Goal: Information Seeking & Learning: Compare options

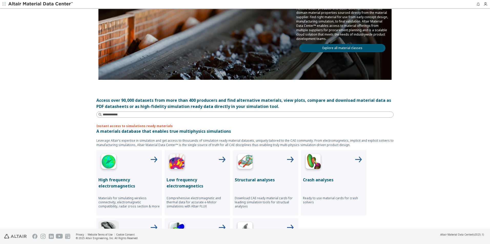
scroll to position [128, 0]
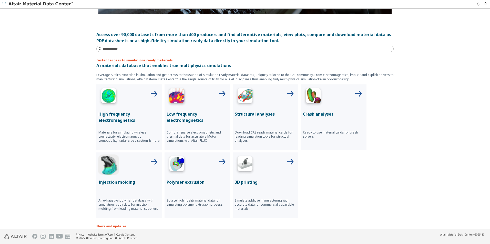
click at [283, 101] on div at bounding box center [266, 97] width 62 height 21
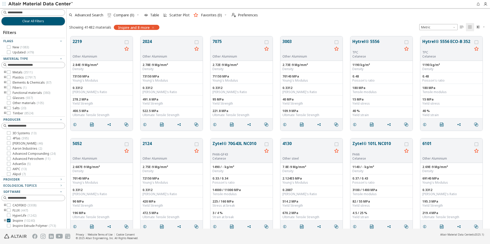
scroll to position [193, 420]
click at [5, 76] on icon "toogle group" at bounding box center [5, 78] width 4 height 4
click at [12, 83] on icon "toogle group" at bounding box center [13, 83] width 4 height 4
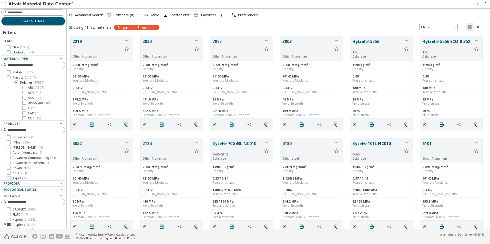
click at [16, 82] on icon at bounding box center [17, 83] width 4 height 4
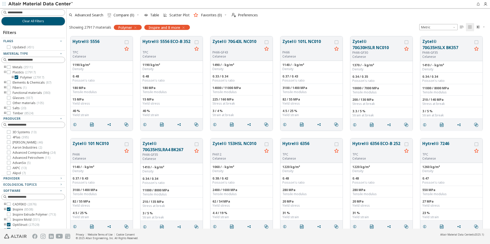
click at [12, 76] on icon "toogle group" at bounding box center [13, 78] width 4 height 4
click at [13, 78] on icon "toogle group" at bounding box center [13, 78] width 4 height 4
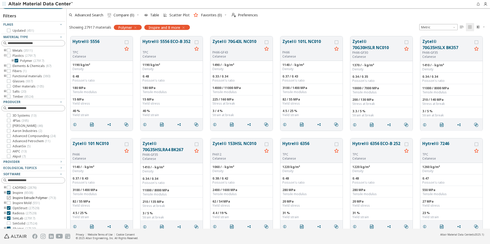
scroll to position [25, 0]
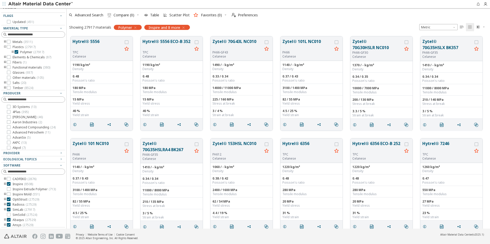
click at [185, 28] on icon "button" at bounding box center [183, 28] width 4 height 4
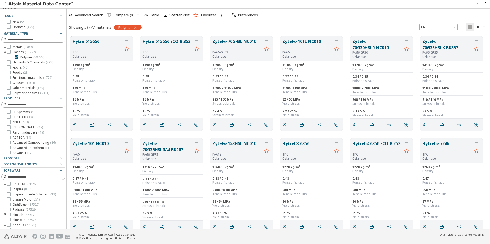
scroll to position [26, 0]
click at [4, 208] on icon "toogle group" at bounding box center [5, 209] width 4 height 4
click at [16, 217] on icon at bounding box center [17, 215] width 4 height 4
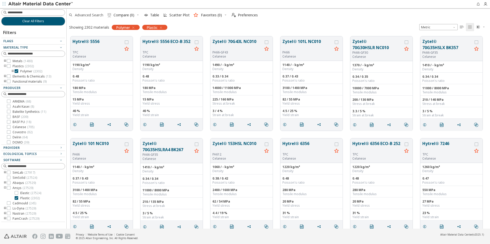
click at [93, 15] on span "Advanced Search" at bounding box center [89, 15] width 28 height 4
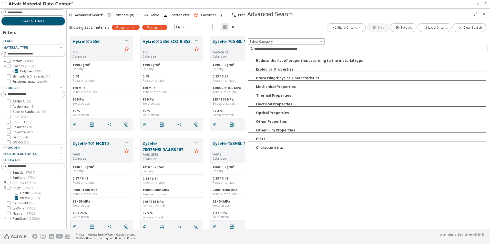
scroll to position [193, 175]
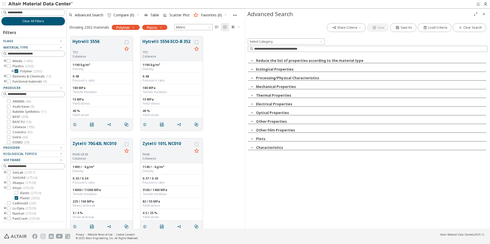
click at [254, 60] on span "button" at bounding box center [252, 60] width 6 height 5
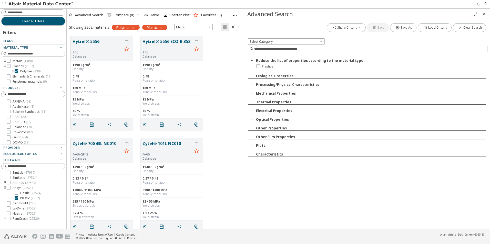
click at [254, 60] on span "button" at bounding box center [252, 60] width 6 height 5
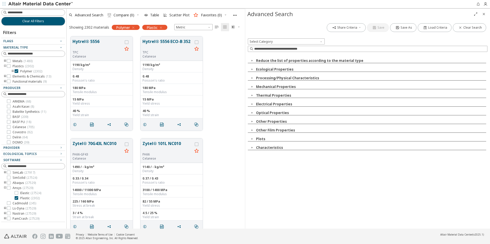
click at [254, 60] on span "button" at bounding box center [252, 60] width 6 height 5
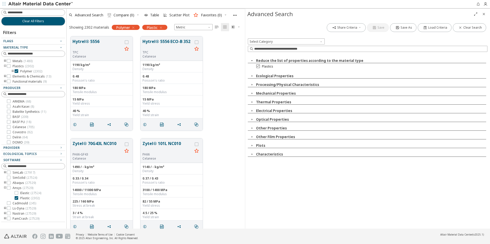
click at [260, 68] on label "Plastics" at bounding box center [264, 67] width 17 height 4
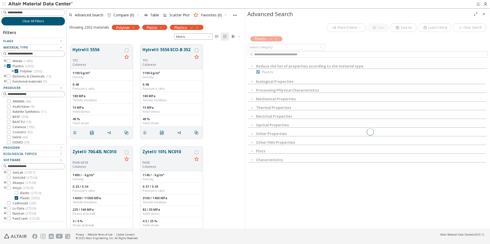
scroll to position [185, 175]
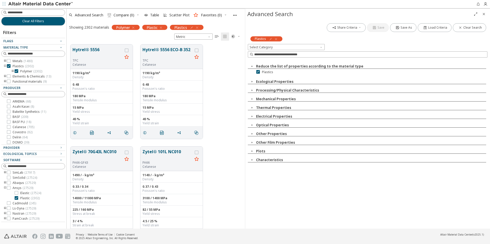
click at [252, 101] on icon "button" at bounding box center [252, 99] width 4 height 4
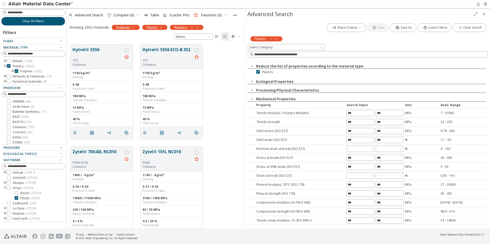
click at [252, 101] on icon "button" at bounding box center [252, 99] width 4 height 4
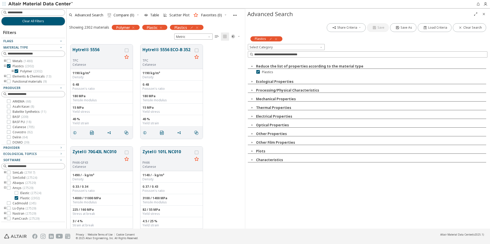
click at [253, 108] on icon "button" at bounding box center [252, 108] width 4 height 4
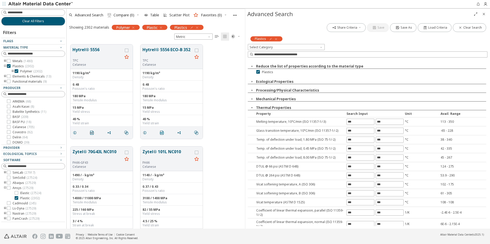
click at [253, 108] on icon "button" at bounding box center [252, 108] width 4 height 4
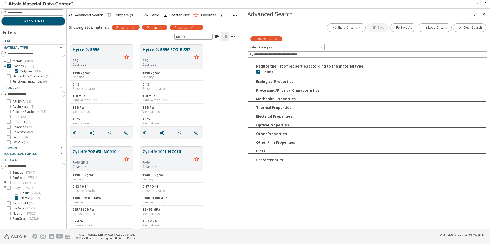
click at [253, 117] on icon "button" at bounding box center [252, 117] width 4 height 4
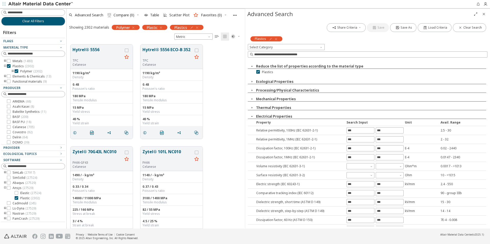
click at [253, 117] on icon "button" at bounding box center [252, 117] width 4 height 4
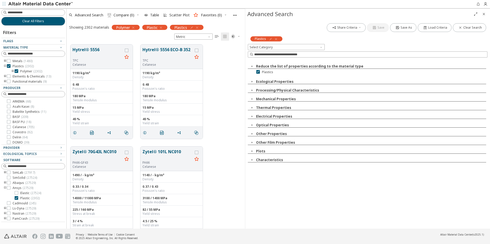
click at [251, 134] on icon "button" at bounding box center [252, 134] width 4 height 4
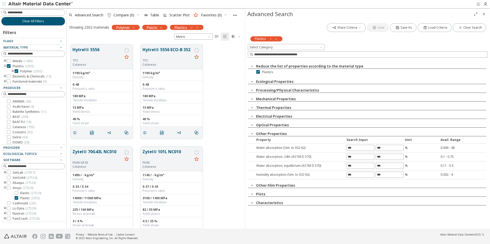
click at [253, 134] on icon "button" at bounding box center [252, 134] width 4 height 4
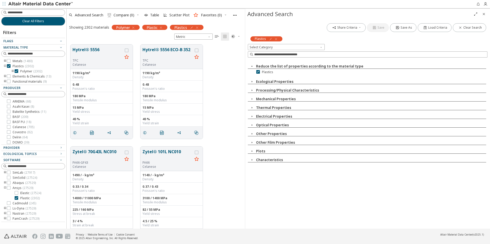
click at [254, 142] on span "button" at bounding box center [252, 142] width 6 height 5
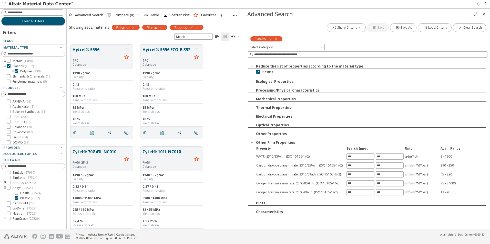
click at [254, 142] on span "button" at bounding box center [252, 142] width 6 height 5
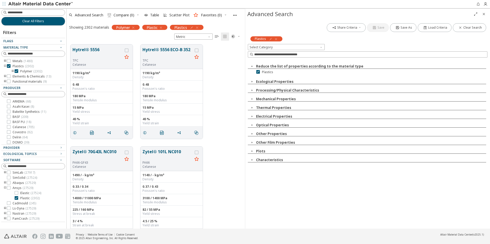
click at [253, 152] on icon "button" at bounding box center [252, 151] width 4 height 4
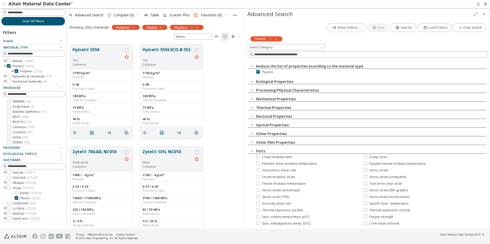
scroll to position [23, 0]
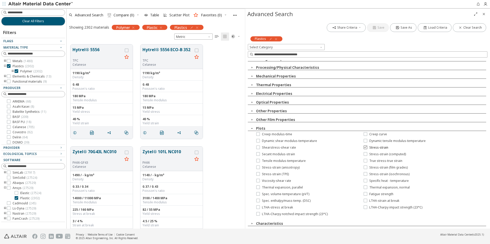
click at [364, 148] on icon at bounding box center [366, 148] width 4 height 4
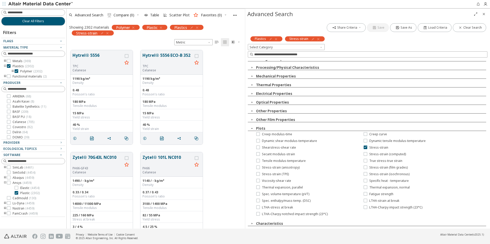
scroll to position [179, 175]
click at [251, 128] on icon "button" at bounding box center [252, 129] width 4 height 4
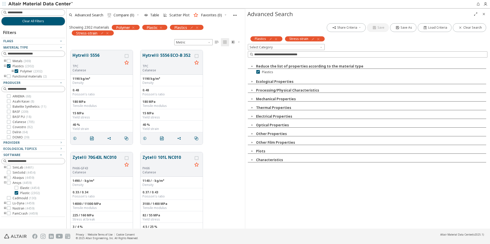
scroll to position [0, 0]
click at [253, 159] on icon "button" at bounding box center [252, 160] width 4 height 4
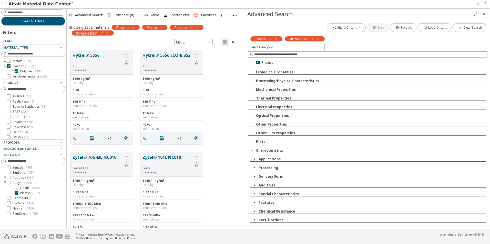
scroll to position [15, 0]
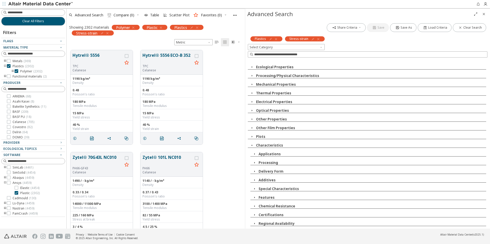
click at [252, 144] on icon "button" at bounding box center [252, 146] width 4 height 4
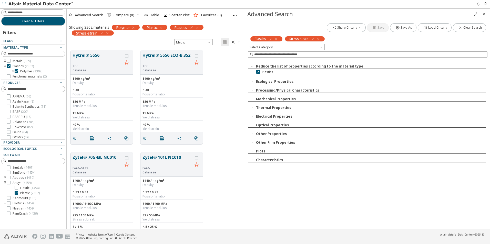
scroll to position [0, 0]
click at [484, 15] on icon "Close" at bounding box center [484, 14] width 4 height 4
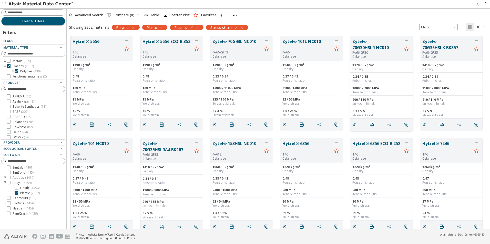
scroll to position [193, 420]
click at [42, 13] on input at bounding box center [36, 12] width 57 height 5
type input "**"
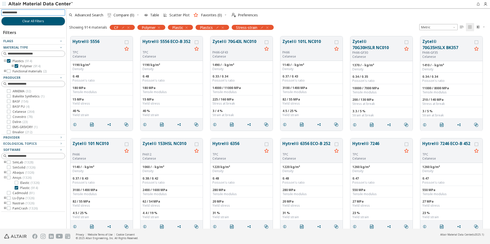
click at [124, 27] on icon "button" at bounding box center [123, 28] width 4 height 4
type input "******"
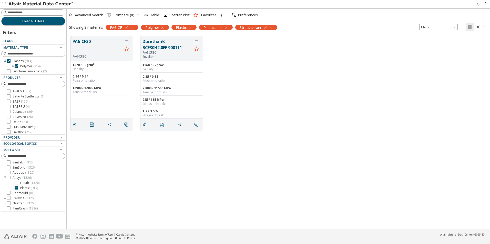
scroll to position [6, 0]
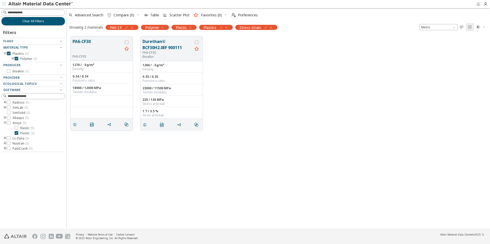
drag, startPoint x: 165, startPoint y: 47, endPoint x: 304, endPoint y: 48, distance: 139.4
click at [304, 48] on div "PA6-CF30 PA6-CF30 1270 / - kg/m³ Density 0.34 / 0.34 Poisson's ratio 18900 / 12…" at bounding box center [278, 84] width 423 height 102
click at [162, 48] on button "Durethan® BCF30H2.0EF 900111" at bounding box center [167, 44] width 50 height 12
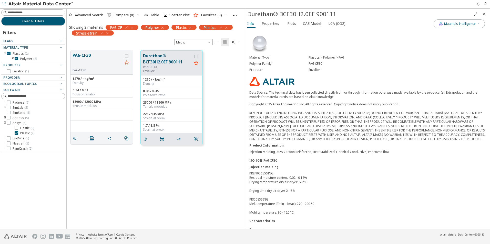
drag, startPoint x: 157, startPoint y: 60, endPoint x: 122, endPoint y: 179, distance: 123.7
click at [116, 185] on div "PA6-CF30 PA6-CF30 1270 / - kg/m³ Density 0.34 / 0.34 Poisson's ratio 18900 / 12…" at bounding box center [156, 137] width 178 height 183
drag, startPoint x: 158, startPoint y: 61, endPoint x: 166, endPoint y: 132, distance: 71.7
click at [133, 160] on div "PA6-CF30 PA6-CF30 1270 / - kg/m³ Density 0.34 / 0.34 Poisson's ratio 18900 / 12…" at bounding box center [156, 137] width 178 height 183
click at [270, 23] on span "Properties" at bounding box center [270, 23] width 17 height 8
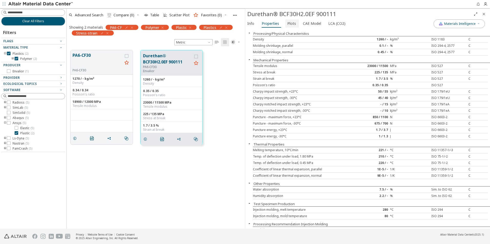
click at [287, 22] on span "Plots" at bounding box center [291, 23] width 9 height 8
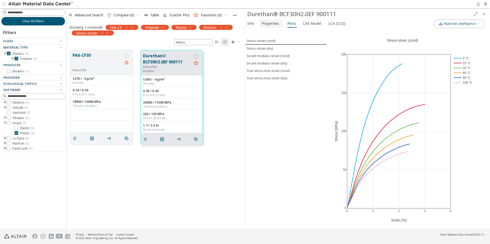
click at [273, 22] on span "Properties" at bounding box center [270, 23] width 17 height 8
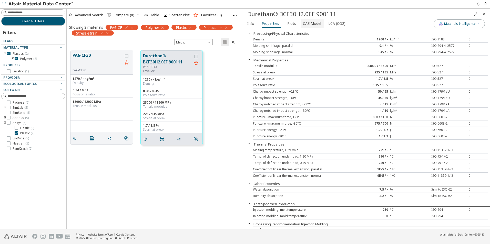
click at [316, 25] on span "CAE Model" at bounding box center [312, 23] width 18 height 8
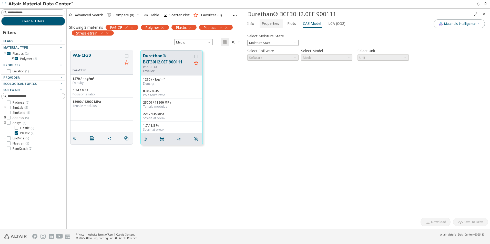
click at [266, 25] on span "Properties" at bounding box center [270, 23] width 17 height 8
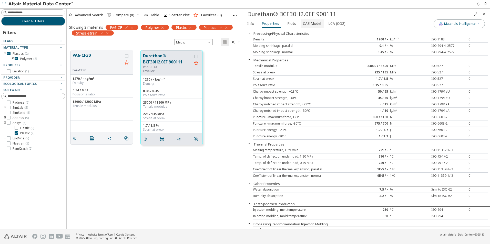
click at [305, 24] on span "CAE Model" at bounding box center [312, 23] width 18 height 8
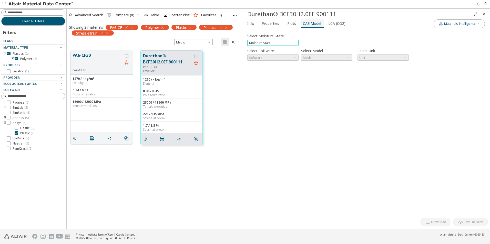
click at [262, 44] on span "Moisture State" at bounding box center [272, 43] width 51 height 6
click at [266, 55] on span "Conditioned" at bounding box center [259, 55] width 18 height 4
click at [273, 39] on label "Select Moisture State" at bounding box center [265, 35] width 37 height 7
click at [276, 44] on span "Conditioned" at bounding box center [272, 43] width 51 height 6
click at [270, 49] on span "Dry" at bounding box center [272, 49] width 47 height 4
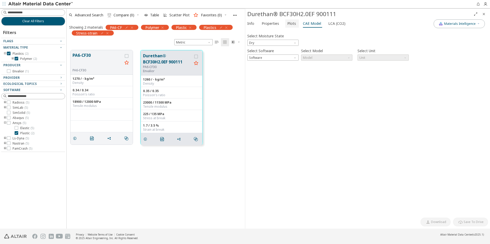
click at [290, 22] on span "Plots" at bounding box center [291, 23] width 9 height 8
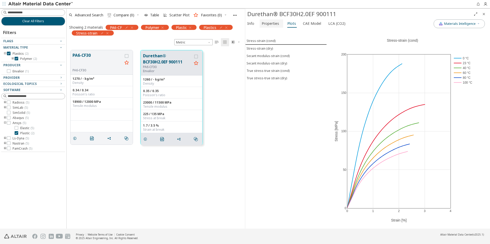
click at [273, 23] on span "Properties" at bounding box center [270, 23] width 17 height 8
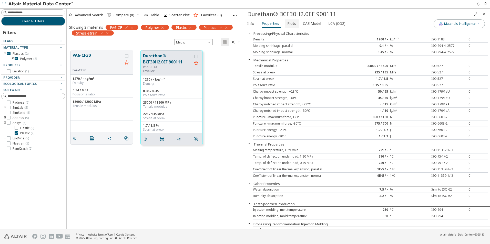
click at [291, 25] on span "Plots" at bounding box center [291, 23] width 9 height 8
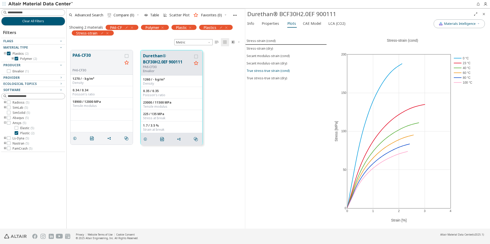
click at [284, 71] on div "True stress-true strain (cond)" at bounding box center [268, 71] width 43 height 4
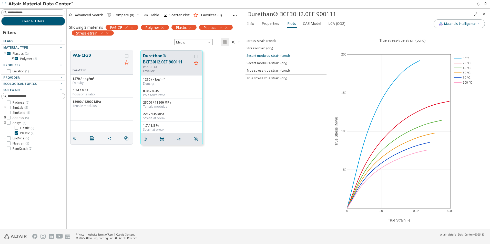
click at [280, 54] on div "Secant modulus-strain (cond)" at bounding box center [268, 56] width 43 height 4
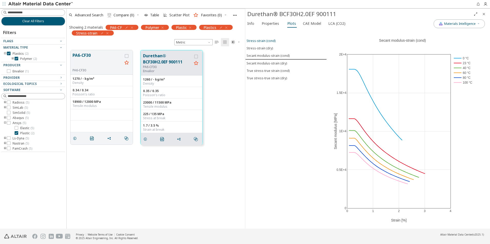
click at [272, 43] on div "Stress-strain (cond)" at bounding box center [261, 41] width 29 height 4
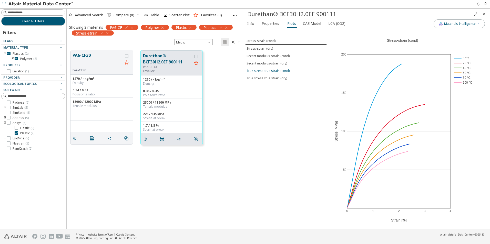
click at [279, 72] on div "True stress-true strain (cond)" at bounding box center [268, 71] width 43 height 4
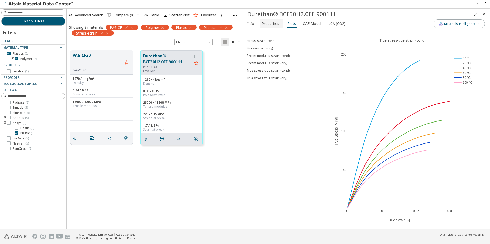
click at [270, 22] on span "Properties" at bounding box center [270, 23] width 17 height 8
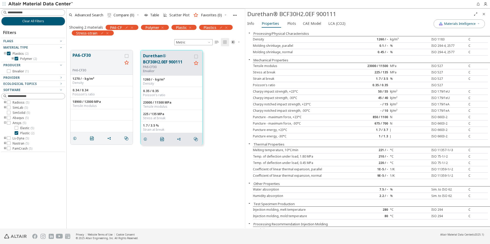
click at [383, 65] on div "23000 / 11500" at bounding box center [370, 66] width 39 height 4
drag, startPoint x: 383, startPoint y: 65, endPoint x: 385, endPoint y: 72, distance: 7.1
click at [385, 72] on div "225 / 135" at bounding box center [370, 72] width 39 height 4
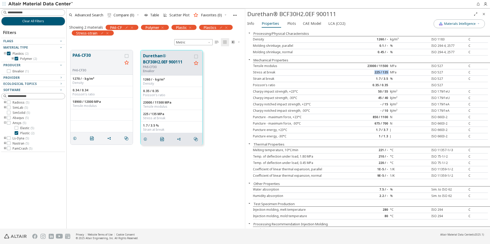
click at [385, 72] on div "225 / 135" at bounding box center [370, 72] width 39 height 4
drag, startPoint x: 385, startPoint y: 72, endPoint x: 389, endPoint y: 74, distance: 4.3
click at [390, 74] on div "MPa" at bounding box center [409, 72] width 39 height 4
drag, startPoint x: 387, startPoint y: 73, endPoint x: 380, endPoint y: 73, distance: 6.7
click at [380, 73] on div "225 / 135" at bounding box center [370, 72] width 39 height 4
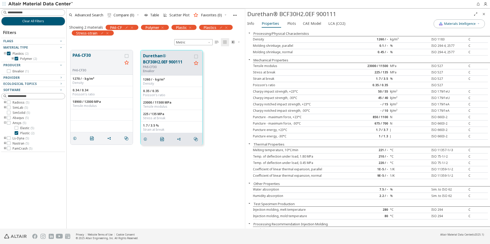
drag, startPoint x: 380, startPoint y: 73, endPoint x: 410, endPoint y: 74, distance: 30.3
click at [410, 74] on div "MPa" at bounding box center [409, 72] width 39 height 4
click at [133, 28] on icon "button" at bounding box center [132, 28] width 4 height 4
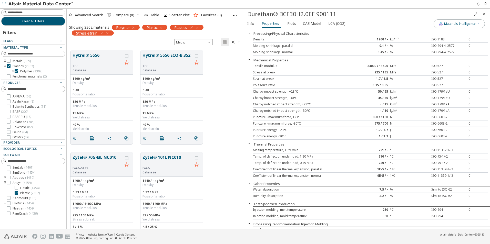
scroll to position [179, 175]
click at [107, 33] on icon "button" at bounding box center [107, 33] width 4 height 4
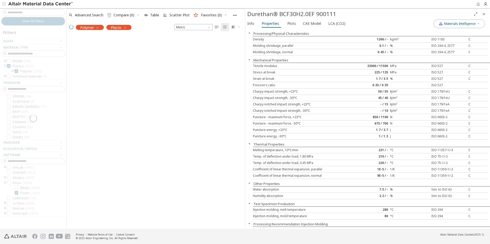
scroll to position [193, 175]
click at [86, 15] on span "Advanced Search" at bounding box center [89, 15] width 28 height 4
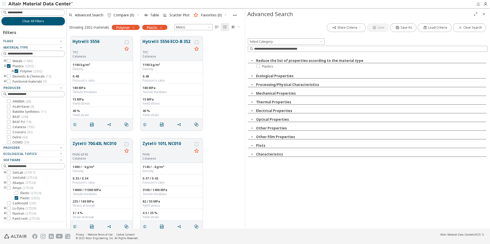
click at [253, 146] on icon "button" at bounding box center [252, 146] width 4 height 4
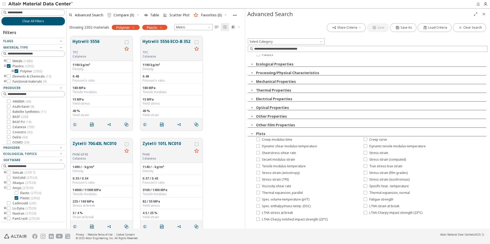
scroll to position [17, 0]
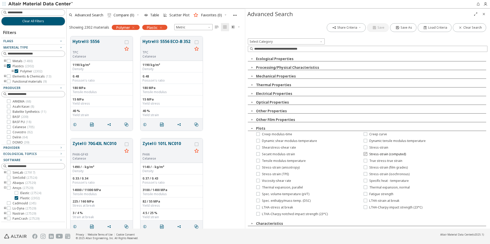
click at [364, 154] on icon at bounding box center [366, 154] width 4 height 4
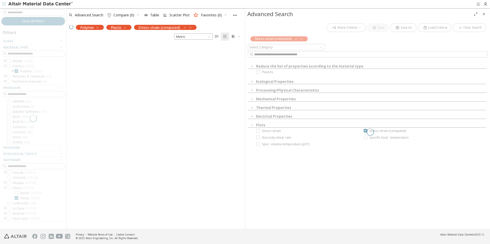
scroll to position [0, 0]
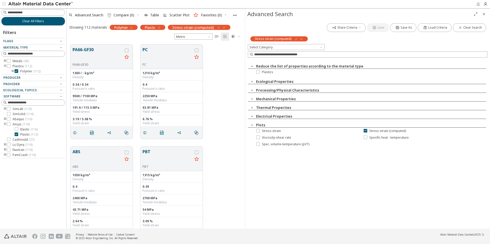
click at [252, 97] on icon "button" at bounding box center [252, 99] width 4 height 4
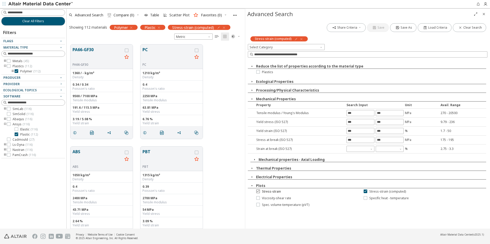
click at [261, 192] on label "Stress-strain" at bounding box center [268, 192] width 25 height 4
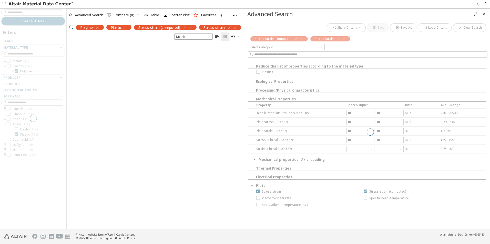
scroll to position [179, 175]
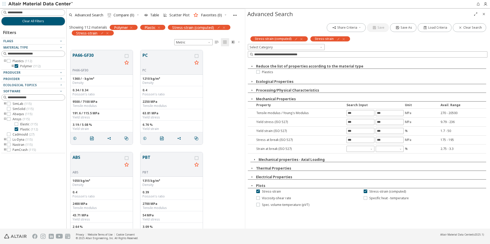
click at [365, 191] on icon at bounding box center [366, 192] width 4 height 4
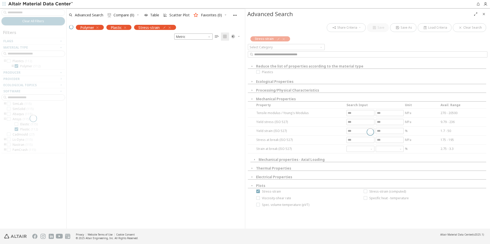
scroll to position [185, 175]
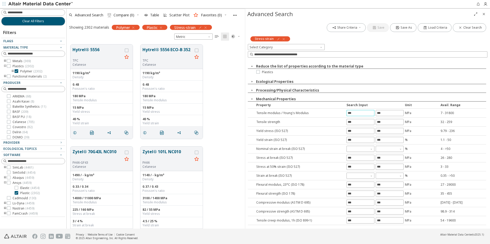
click at [360, 114] on input "text" at bounding box center [360, 113] width 27 height 6
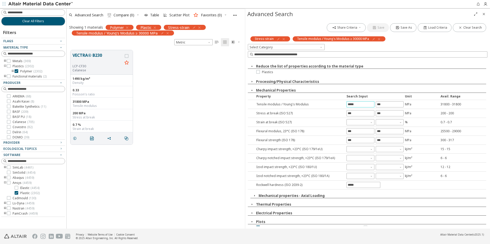
scroll to position [6, 0]
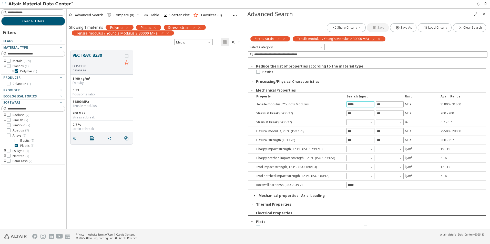
drag, startPoint x: 362, startPoint y: 105, endPoint x: 324, endPoint y: 104, distance: 37.7
click at [324, 104] on div "Tensile modulus / Young's Modulus ***** MPa 31800 - 31800" at bounding box center [367, 104] width 238 height 9
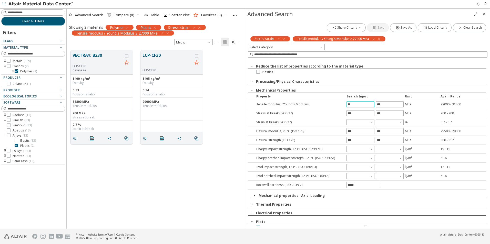
type input "*"
type input "*****"
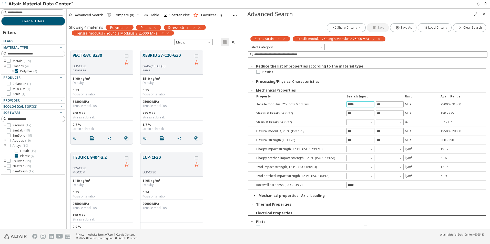
click at [484, 12] on icon "Close" at bounding box center [484, 14] width 4 height 4
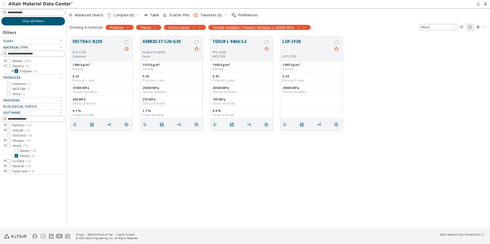
scroll to position [193, 420]
click at [151, 193] on div "VECTRA® B230 LCP-CF30 Celanese 1490 kg/m³ Density 0.33 Poisson's ratio 31800 MP…" at bounding box center [278, 131] width 423 height 197
click at [173, 46] on button "XEBRID 37-C20-G30" at bounding box center [167, 44] width 50 height 12
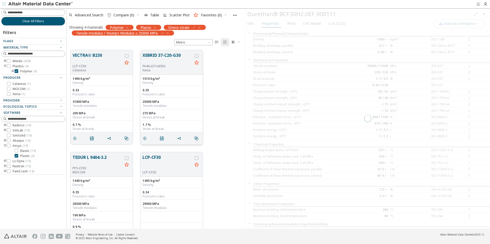
scroll to position [179, 175]
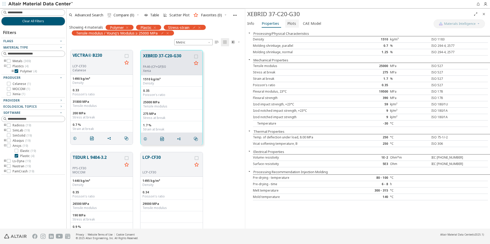
click at [291, 25] on span "Plots" at bounding box center [291, 23] width 9 height 8
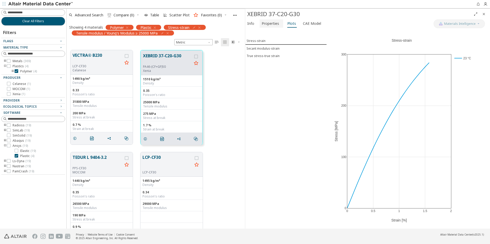
click at [271, 24] on span "Properties" at bounding box center [270, 23] width 17 height 8
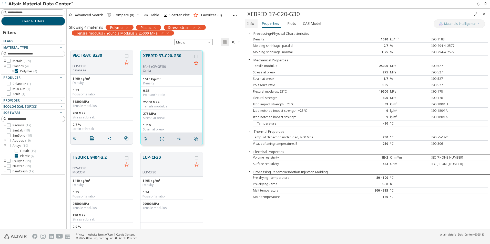
click at [253, 22] on span "Info" at bounding box center [250, 23] width 7 height 8
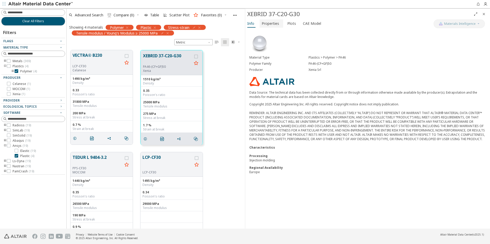
click at [273, 27] on button "Properties" at bounding box center [272, 23] width 24 height 8
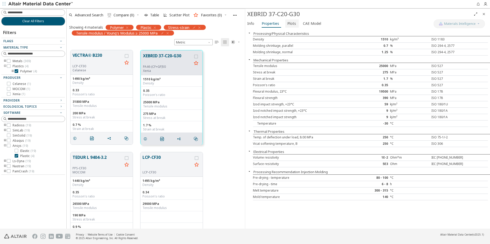
click at [289, 22] on span "Plots" at bounding box center [291, 23] width 9 height 8
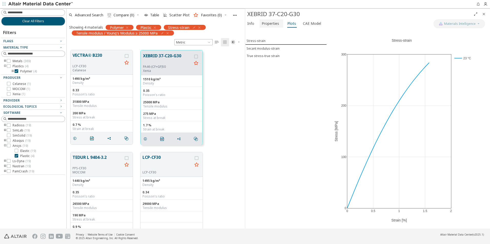
click at [273, 25] on span "Properties" at bounding box center [270, 23] width 17 height 8
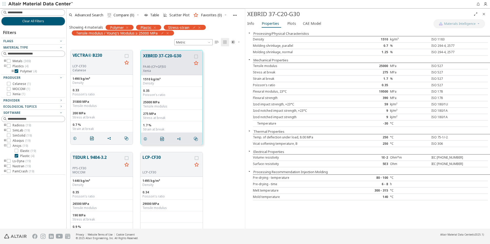
click at [382, 67] on div "25000" at bounding box center [370, 66] width 39 height 4
drag, startPoint x: 382, startPoint y: 67, endPoint x: 410, endPoint y: 66, distance: 28.5
click at [410, 66] on div "MPa" at bounding box center [409, 66] width 39 height 4
drag, startPoint x: 381, startPoint y: 73, endPoint x: 395, endPoint y: 73, distance: 13.3
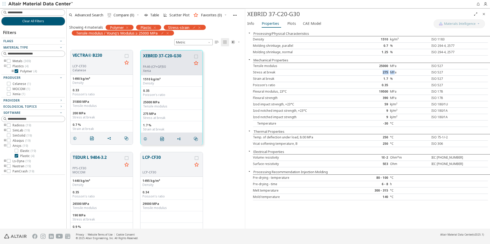
click at [395, 73] on div "Stress at break 275 MPa ISO 527" at bounding box center [370, 72] width 235 height 6
drag, startPoint x: 395, startPoint y: 73, endPoint x: 403, endPoint y: 86, distance: 15.9
click at [403, 86] on div at bounding box center [409, 85] width 39 height 4
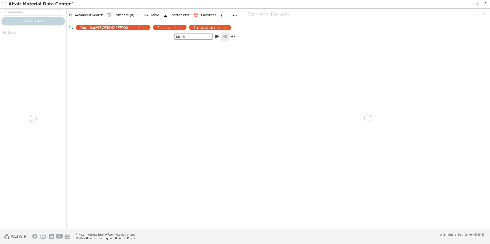
scroll to position [179, 175]
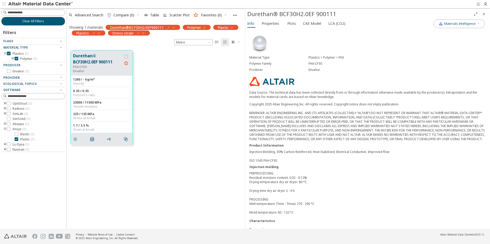
click at [174, 28] on icon "button" at bounding box center [174, 28] width 4 height 4
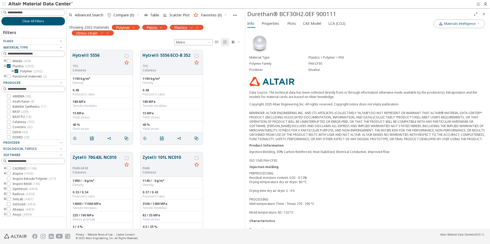
scroll to position [179, 175]
click at [35, 13] on input at bounding box center [33, 13] width 63 height 6
type input "*******"
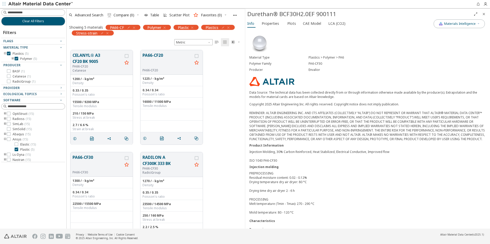
click at [485, 13] on icon "Close" at bounding box center [484, 14] width 4 height 4
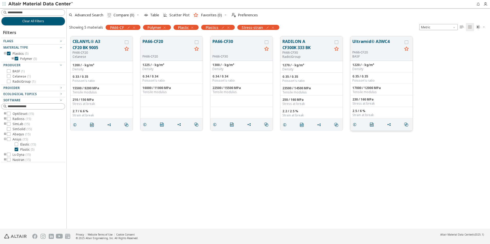
click at [366, 43] on button "Ultramid® A3WC4" at bounding box center [377, 44] width 50 height 12
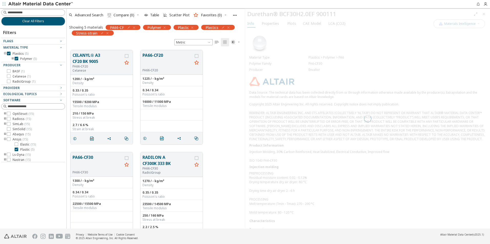
scroll to position [179, 175]
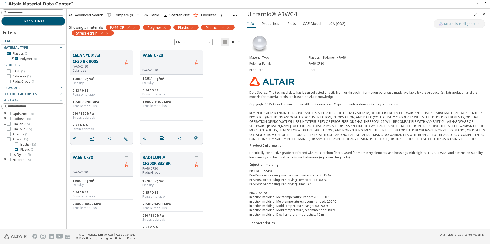
scroll to position [124, 0]
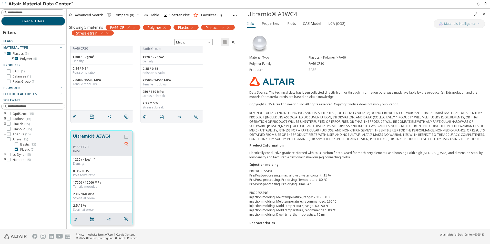
click at [290, 24] on span "Plots" at bounding box center [291, 23] width 9 height 8
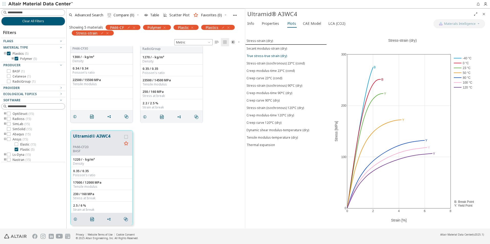
click at [279, 55] on div "True stress-true strain (dry)" at bounding box center [267, 56] width 40 height 4
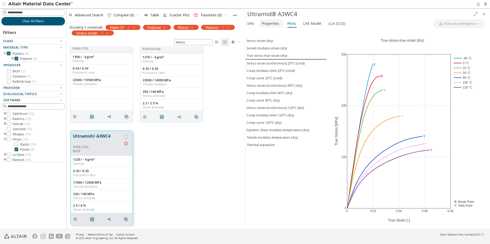
click at [268, 24] on span "Properties" at bounding box center [270, 23] width 17 height 8
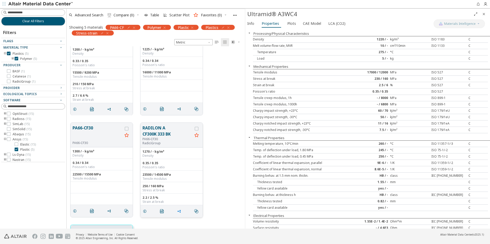
scroll to position [0, 0]
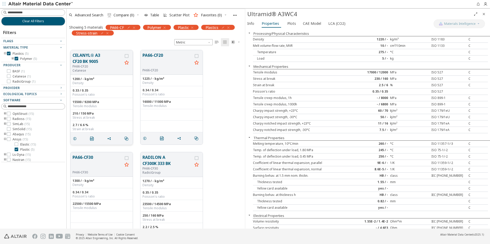
click at [88, 59] on button "CELANYL® A3 CF20 BK 9005" at bounding box center [98, 58] width 50 height 12
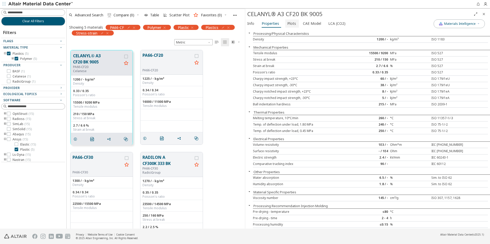
click at [295, 25] on button "Plots" at bounding box center [292, 23] width 14 height 8
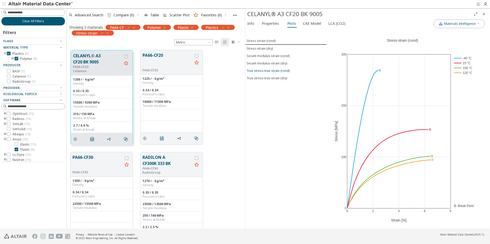
click at [280, 71] on div "True stress-true strain (cond)" at bounding box center [268, 71] width 43 height 4
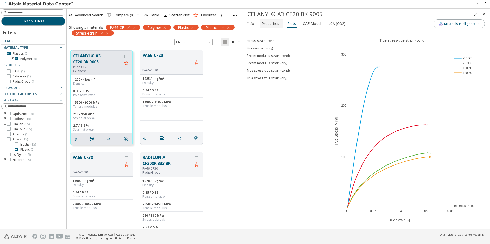
click at [266, 26] on span "Properties" at bounding box center [270, 23] width 17 height 8
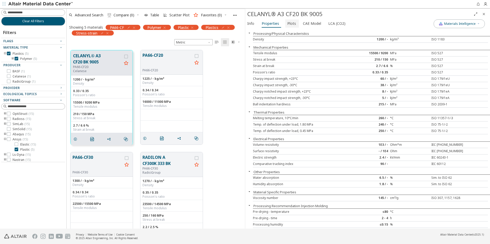
click at [290, 25] on span "Plots" at bounding box center [291, 23] width 9 height 8
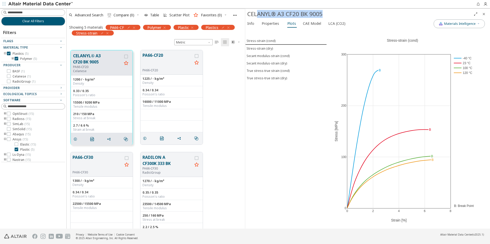
drag, startPoint x: 325, startPoint y: 14, endPoint x: 259, endPoint y: 16, distance: 66.9
click at [259, 16] on div "CELANYL® A3 CF20 BK 9005" at bounding box center [359, 14] width 224 height 8
click at [310, 152] on div "Stress-strain (cond) Stress-strain (dry) Secant modulus-strain (cond) Secant mo…" at bounding box center [285, 129] width 81 height 200
click at [134, 27] on icon "button" at bounding box center [134, 28] width 4 height 4
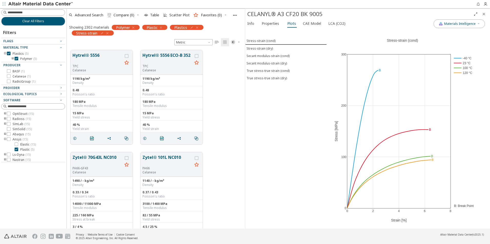
scroll to position [179, 175]
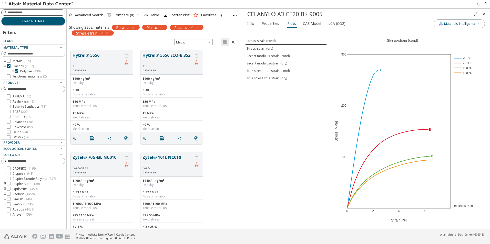
click at [26, 10] on div at bounding box center [33, 12] width 64 height 6
click at [32, 12] on input at bounding box center [36, 12] width 57 height 5
type input "********"
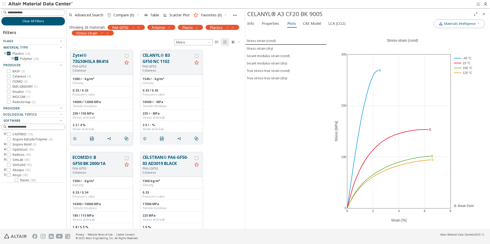
click at [92, 62] on button "Zytel® 73G50HSLA BK416" at bounding box center [98, 58] width 50 height 12
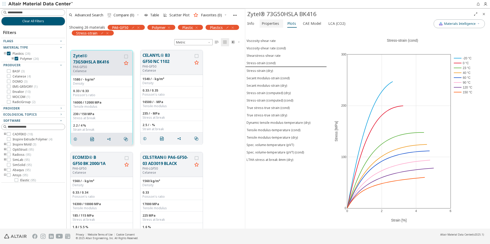
click at [265, 24] on span "Properties" at bounding box center [270, 23] width 17 height 8
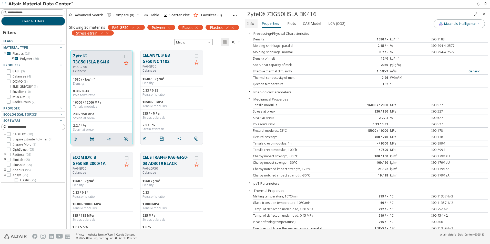
click at [252, 25] on span "Info" at bounding box center [250, 23] width 7 height 8
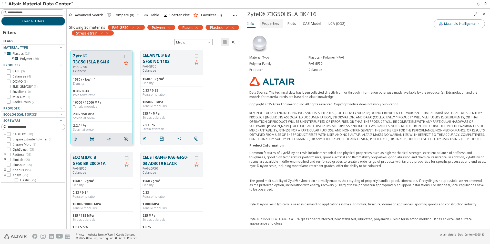
click at [263, 25] on span "Properties" at bounding box center [270, 23] width 17 height 8
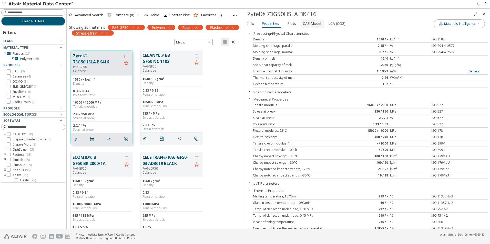
click at [312, 23] on span "CAE Model" at bounding box center [312, 23] width 18 height 8
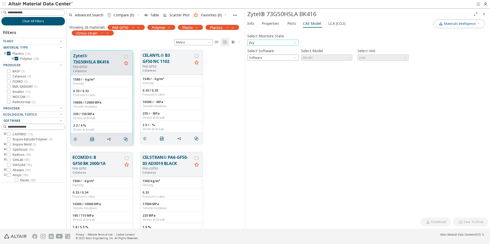
click at [277, 43] on span "Dry" at bounding box center [272, 43] width 51 height 6
click at [274, 52] on button "Conditioned" at bounding box center [272, 55] width 51 height 6
click at [277, 56] on span "Cadmould" at bounding box center [272, 58] width 51 height 6
click at [295, 57] on span "Software" at bounding box center [295, 57] width 4 height 4
click at [322, 57] on span "Model" at bounding box center [326, 58] width 51 height 6
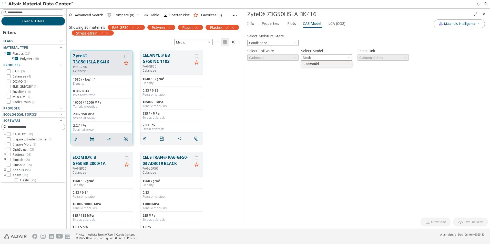
click at [315, 64] on span "Cadmould" at bounding box center [310, 64] width 15 height 4
click at [252, 68] on icon "button" at bounding box center [251, 68] width 4 height 4
click at [251, 67] on icon "button" at bounding box center [251, 68] width 4 height 4
click at [285, 43] on span "Conditioned" at bounding box center [272, 43] width 51 height 6
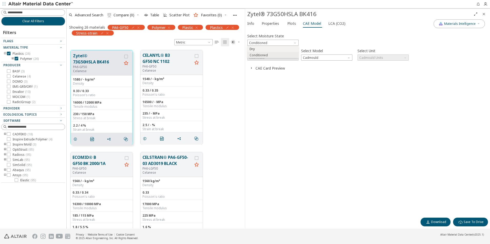
click at [276, 50] on span "Dry" at bounding box center [272, 49] width 47 height 4
click at [270, 56] on span "Cadmould" at bounding box center [272, 58] width 51 height 6
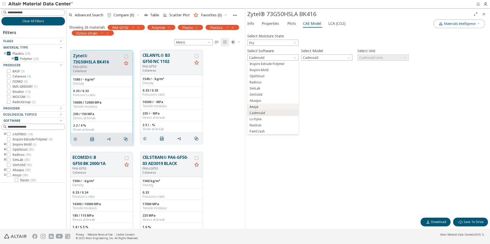
click at [268, 106] on span "Ansys" at bounding box center [272, 107] width 47 height 4
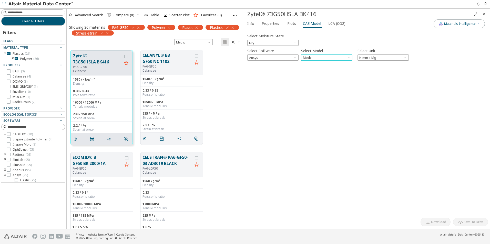
click at [328, 59] on span "Model" at bounding box center [326, 58] width 51 height 6
click at [320, 71] on span "Plastic" at bounding box center [326, 70] width 47 height 4
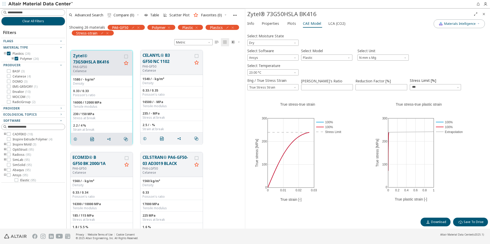
click at [98, 58] on button "Zytel® 73G50HSLA BK416" at bounding box center [97, 59] width 49 height 12
click at [275, 21] on span "Properties" at bounding box center [270, 23] width 17 height 8
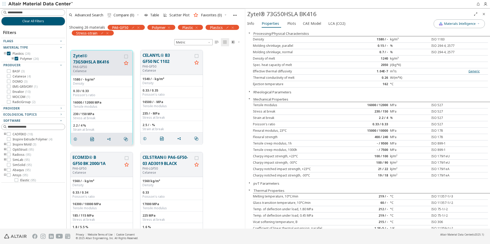
click at [132, 28] on icon "button" at bounding box center [133, 28] width 4 height 4
click at [99, 39] on input "********" at bounding box center [110, 39] width 33 height 6
type input "*********"
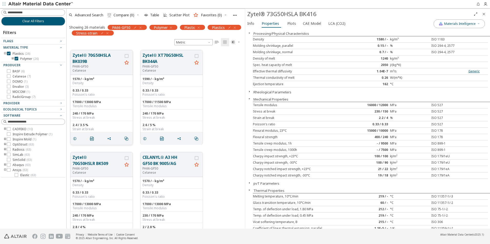
click at [83, 60] on button "Zytel® 70G50HSLA BK039B" at bounding box center [98, 58] width 50 height 12
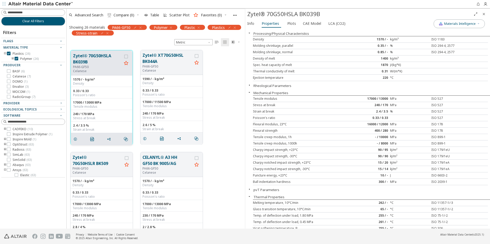
click at [90, 53] on button "Zytel® 70G50HSLA BK039B" at bounding box center [97, 59] width 49 height 12
click at [140, 28] on icon "button" at bounding box center [140, 28] width 4 height 4
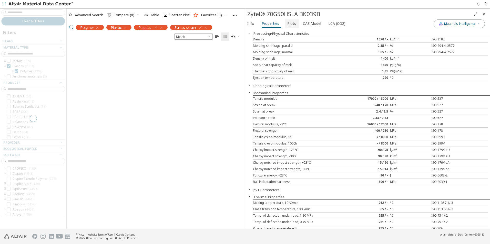
scroll to position [179, 175]
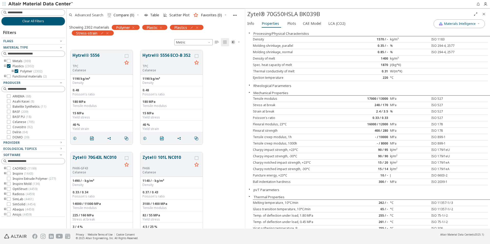
click at [94, 13] on span "Advanced Search" at bounding box center [89, 15] width 28 height 4
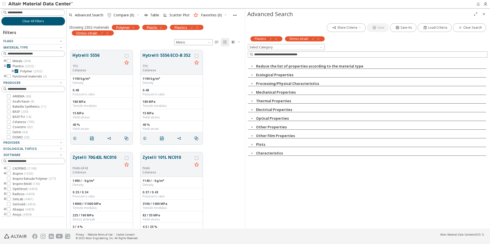
click at [251, 101] on icon "button" at bounding box center [252, 101] width 4 height 4
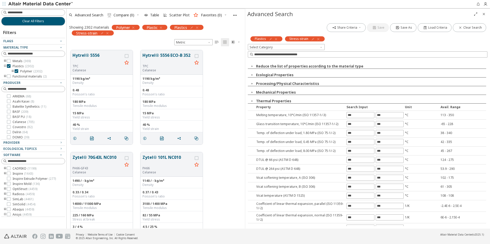
click at [252, 101] on icon "button" at bounding box center [252, 101] width 4 height 4
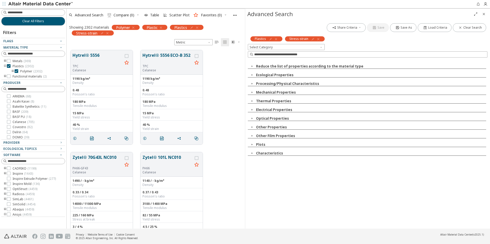
click at [253, 93] on icon "button" at bounding box center [252, 92] width 4 height 4
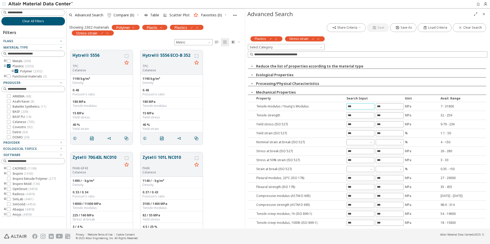
click at [351, 105] on input "text" at bounding box center [360, 107] width 27 height 6
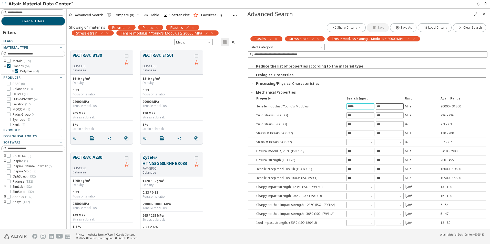
click at [389, 105] on input "text" at bounding box center [389, 107] width 27 height 6
click at [358, 116] on input "text" at bounding box center [360, 116] width 27 height 6
click at [486, 14] on span "Close" at bounding box center [484, 14] width 6 height 8
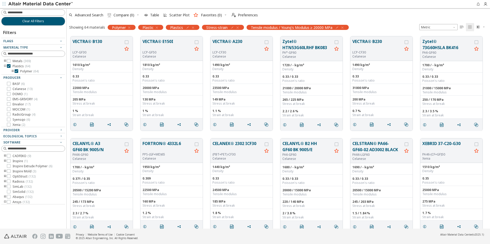
click at [13, 71] on icon "toogle group" at bounding box center [13, 71] width 4 height 4
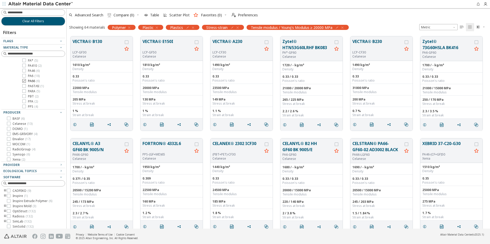
scroll to position [27, 0]
click at [24, 79] on icon at bounding box center [24, 81] width 4 height 4
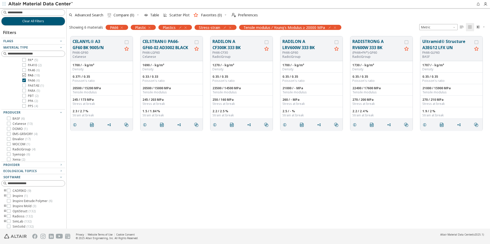
click at [23, 75] on icon at bounding box center [24, 76] width 4 height 4
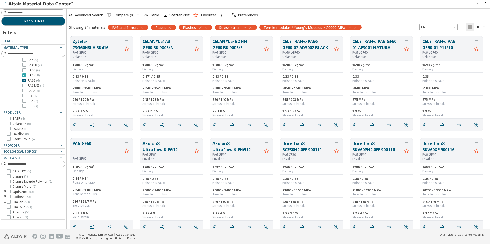
click at [24, 75] on icon at bounding box center [24, 76] width 4 height 4
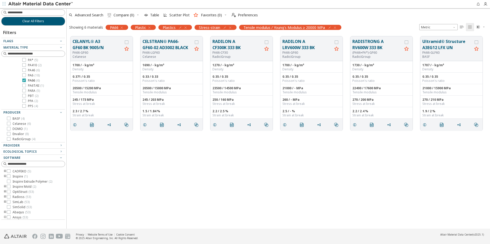
click at [24, 80] on icon at bounding box center [24, 81] width 4 height 4
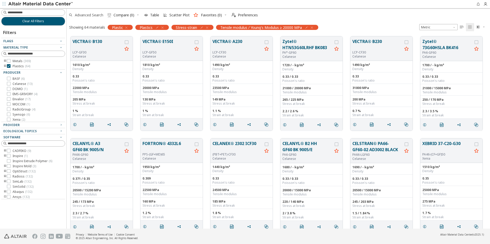
click at [85, 15] on span "Advanced Search" at bounding box center [89, 15] width 28 height 4
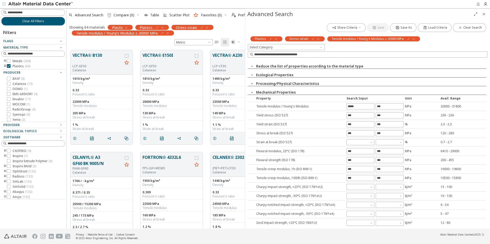
scroll to position [179, 175]
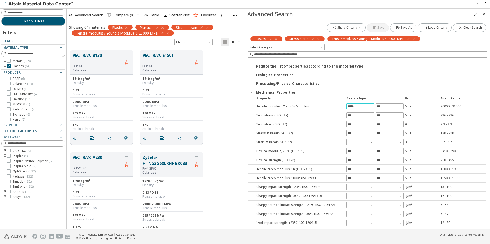
click at [350, 106] on input "*****" at bounding box center [360, 107] width 27 height 6
type input "*****"
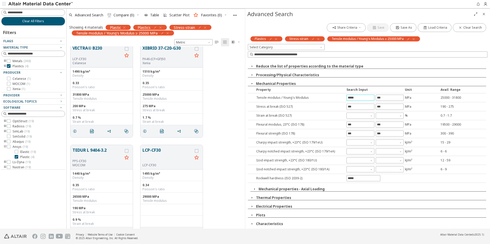
scroll to position [0, 0]
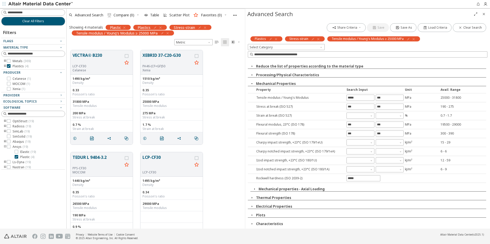
click at [482, 15] on icon "Close" at bounding box center [484, 14] width 4 height 4
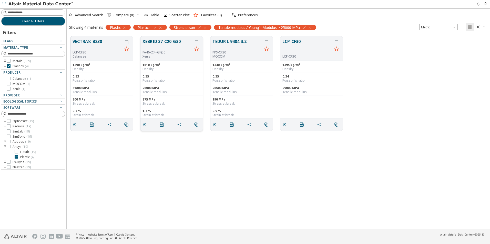
click at [170, 43] on button "XEBRID 37-C20-G30" at bounding box center [167, 44] width 50 height 12
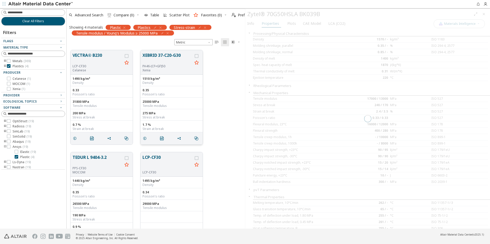
scroll to position [179, 175]
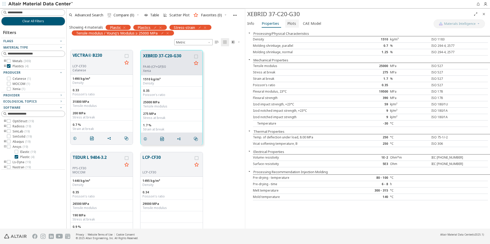
click at [291, 25] on span "Plots" at bounding box center [291, 23] width 9 height 8
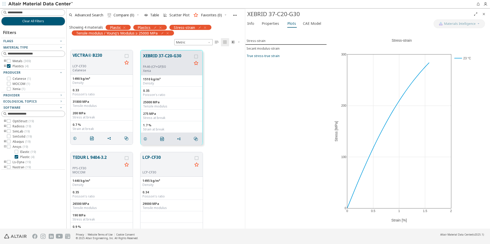
click at [276, 58] on div "True stress-true strain" at bounding box center [263, 56] width 33 height 4
click at [260, 37] on div "Stress-strain Secant modulus-strain True stress-true strain" at bounding box center [285, 129] width 81 height 200
click at [261, 38] on button "Stress-strain" at bounding box center [285, 40] width 81 height 7
click at [272, 18] on div "XEBRID 37-C20-G30" at bounding box center [359, 14] width 224 height 8
click at [273, 25] on span "Properties" at bounding box center [270, 23] width 17 height 8
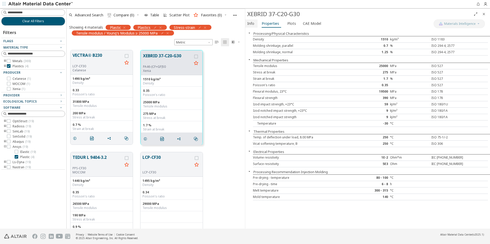
click at [254, 25] on span "Info" at bounding box center [250, 23] width 7 height 8
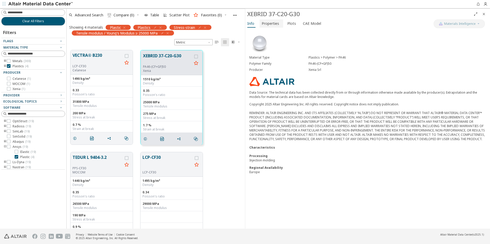
click at [276, 22] on span "Properties" at bounding box center [270, 23] width 17 height 8
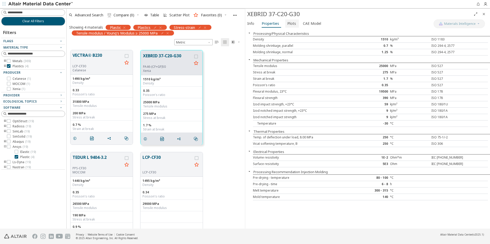
click at [291, 22] on span "Plots" at bounding box center [291, 23] width 9 height 8
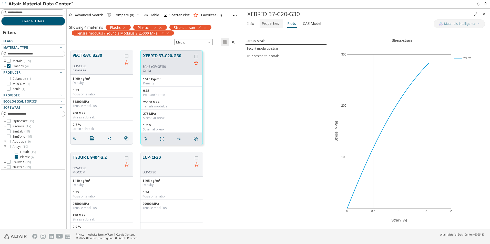
click at [269, 25] on span "Properties" at bounding box center [270, 23] width 17 height 8
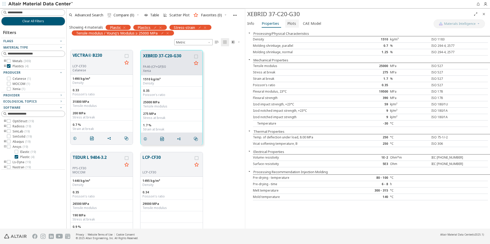
click at [291, 26] on span "Plots" at bounding box center [291, 23] width 9 height 8
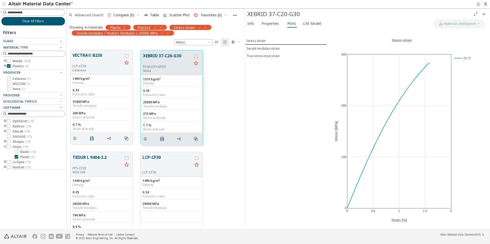
click at [86, 15] on span "Advanced Search" at bounding box center [89, 15] width 28 height 4
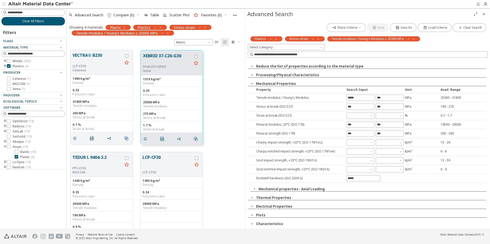
scroll to position [0, 0]
click at [253, 217] on icon "button" at bounding box center [252, 215] width 4 height 4
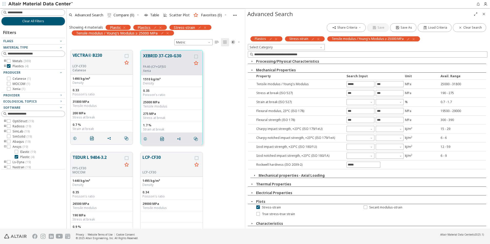
click at [412, 38] on icon "button" at bounding box center [414, 39] width 4 height 4
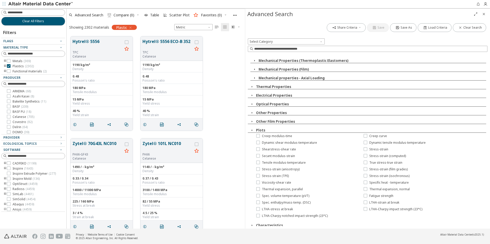
scroll to position [340, 0]
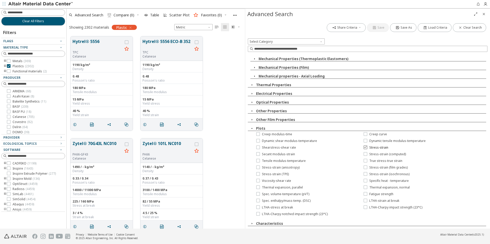
click at [365, 148] on icon at bounding box center [366, 148] width 4 height 4
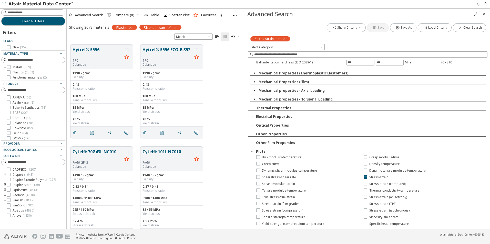
scroll to position [349, 0]
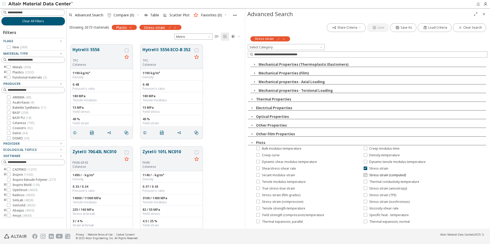
click at [365, 176] on icon at bounding box center [366, 175] width 4 height 4
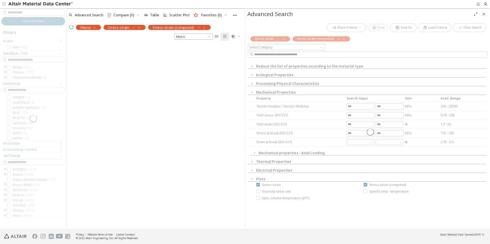
scroll to position [179, 175]
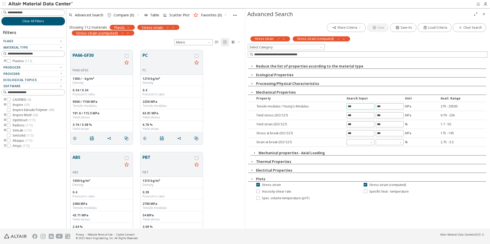
click at [361, 108] on input "text" at bounding box center [360, 107] width 27 height 6
type input "*****"
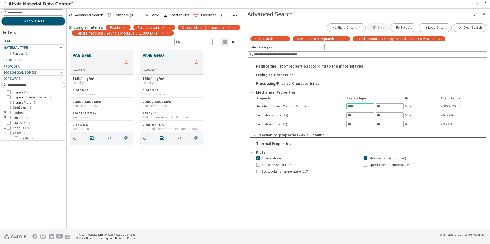
click at [483, 13] on icon "Close" at bounding box center [484, 14] width 4 height 4
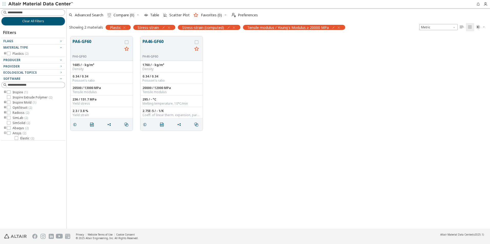
scroll to position [193, 420]
drag, startPoint x: 188, startPoint y: 163, endPoint x: 187, endPoint y: 161, distance: 2.7
click at [187, 164] on div "PA6-GF60 PA6-GF60 1685 / - kg/m³ Density 0.34 / 0.34 Poisson's ratio 20500 / 13…" at bounding box center [278, 131] width 423 height 197
click at [84, 41] on button "PA6-GF60" at bounding box center [98, 46] width 50 height 16
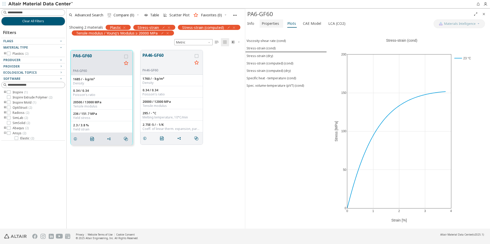
click at [280, 25] on button "Properties" at bounding box center [272, 23] width 24 height 8
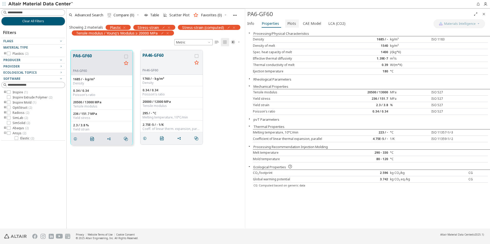
click at [288, 26] on span "Plots" at bounding box center [291, 23] width 9 height 8
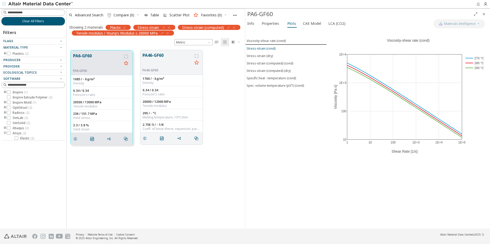
click at [273, 50] on div "Stress-strain (cond)" at bounding box center [261, 48] width 29 height 4
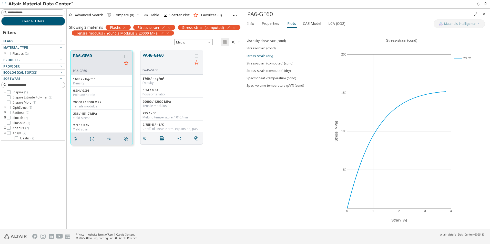
click at [271, 54] on div "Stress-strain (dry)" at bounding box center [260, 56] width 26 height 4
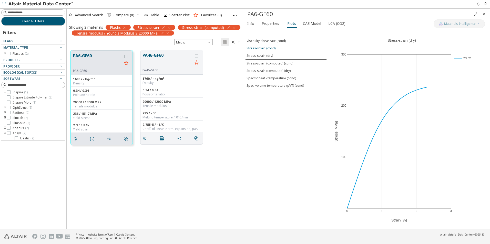
click at [272, 49] on div "Stress-strain (cond)" at bounding box center [261, 48] width 29 height 4
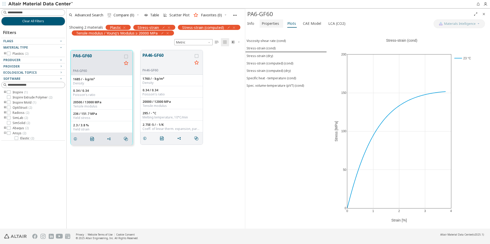
click at [267, 25] on span "Properties" at bounding box center [270, 23] width 17 height 8
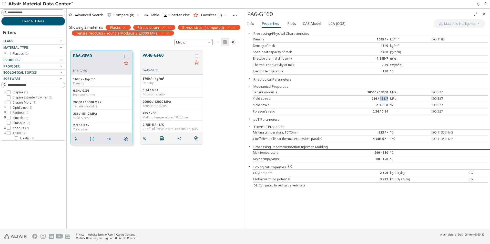
drag, startPoint x: 388, startPoint y: 99, endPoint x: 380, endPoint y: 99, distance: 8.0
click at [380, 99] on div "236 / 151.7" at bounding box center [370, 99] width 39 height 4
drag, startPoint x: 380, startPoint y: 99, endPoint x: 412, endPoint y: 104, distance: 32.8
click at [412, 104] on div "%" at bounding box center [409, 105] width 39 height 4
click at [292, 24] on span "Plots" at bounding box center [291, 23] width 9 height 8
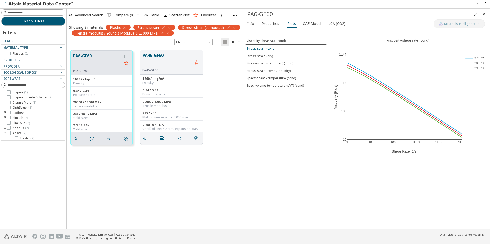
click at [264, 46] on div "Stress-strain (cond)" at bounding box center [261, 48] width 29 height 4
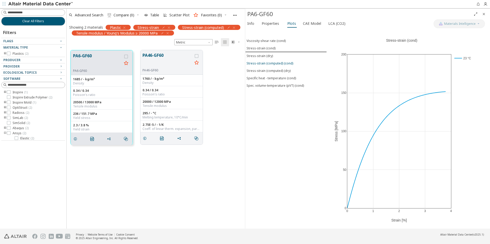
click at [281, 63] on div "Stress-strain (computed) (cond)" at bounding box center [270, 63] width 47 height 4
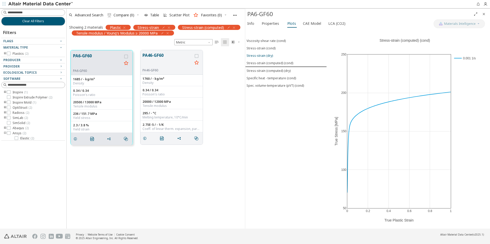
click at [264, 52] on button "Stress-strain (dry)" at bounding box center [285, 55] width 81 height 7
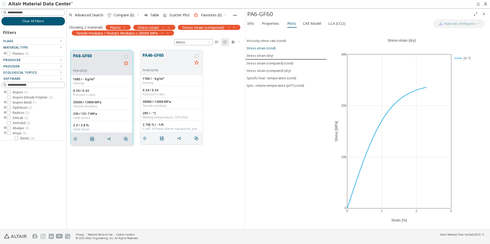
click at [263, 45] on button "Stress-strain (cond)" at bounding box center [285, 48] width 81 height 7
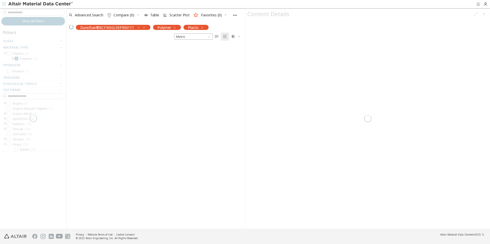
scroll to position [185, 175]
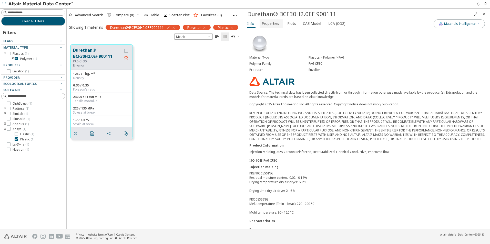
click at [278, 21] on span "Properties" at bounding box center [270, 23] width 17 height 8
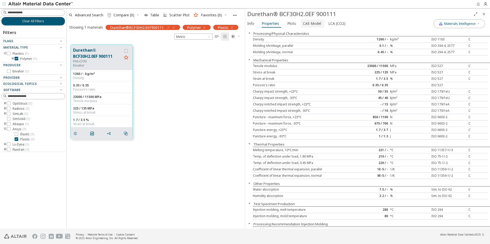
click at [301, 25] on button "CAE Model" at bounding box center [312, 23] width 23 height 8
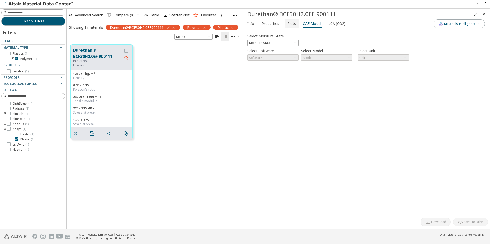
click at [287, 24] on span "Plots" at bounding box center [291, 23] width 9 height 8
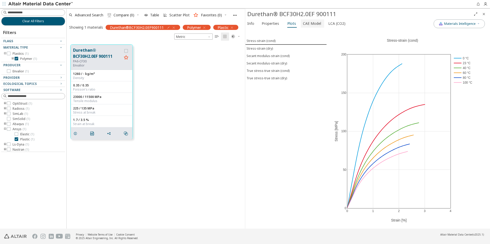
click at [314, 25] on span "CAE Model" at bounding box center [312, 23] width 18 height 8
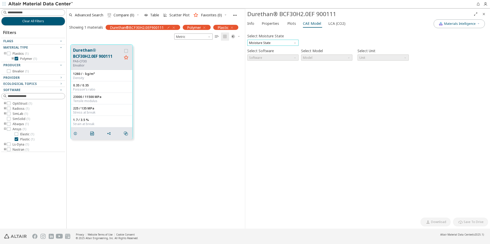
click at [281, 40] on span "Moisture State" at bounding box center [272, 43] width 51 height 6
click at [275, 50] on span "Dry" at bounding box center [272, 49] width 47 height 4
click at [272, 58] on span "Software" at bounding box center [272, 58] width 51 height 6
click at [267, 96] on span "Ansys" at bounding box center [272, 95] width 47 height 4
click at [281, 23] on button "Properties" at bounding box center [272, 23] width 24 height 8
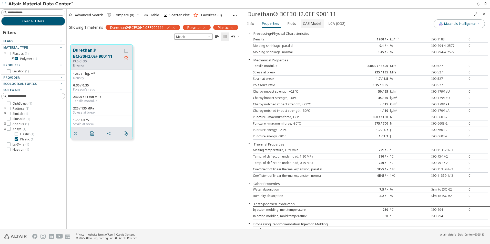
click at [304, 27] on button "CAE Model" at bounding box center [312, 23] width 23 height 8
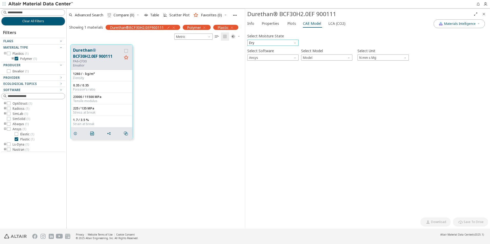
drag, startPoint x: 287, startPoint y: 42, endPoint x: 283, endPoint y: 44, distance: 4.2
click at [286, 42] on span "Dry" at bounding box center [272, 43] width 51 height 6
click at [269, 53] on button "Conditioned" at bounding box center [272, 55] width 51 height 6
click at [283, 22] on div "Info Properties Plots CAE Model LCA (CO2)" at bounding box center [339, 23] width 188 height 9
click at [280, 22] on button "Properties" at bounding box center [272, 23] width 24 height 8
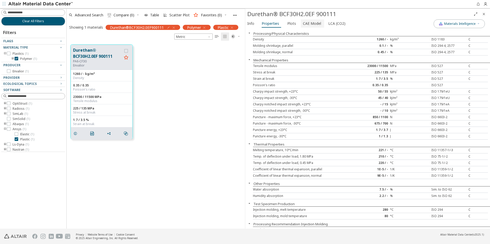
click at [311, 24] on span "CAE Model" at bounding box center [312, 23] width 18 height 8
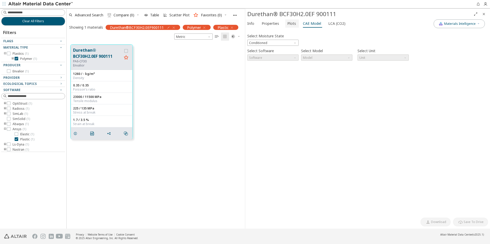
click at [292, 24] on span "Plots" at bounding box center [291, 23] width 9 height 8
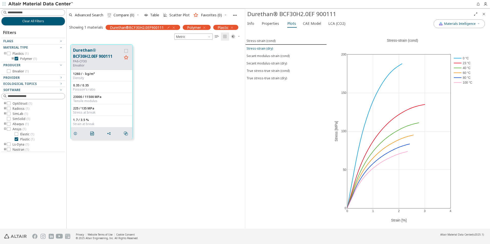
click at [269, 50] on div "Stress-strain (dry)" at bounding box center [260, 48] width 26 height 4
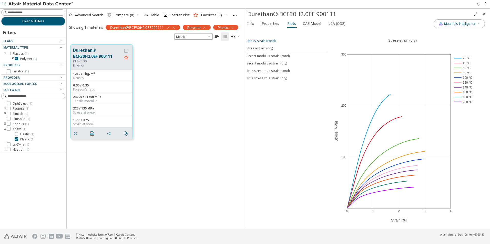
click at [272, 41] on div "Stress-strain (cond)" at bounding box center [261, 41] width 29 height 4
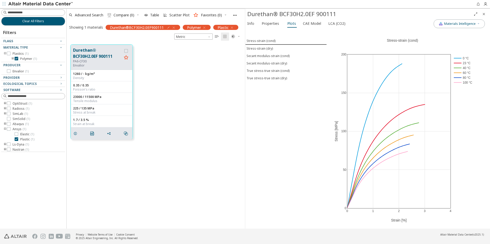
click at [201, 242] on footer "Privacy Website Terms of Use Cookie Consent © 2025 Altair Engineering, Inc. All…" at bounding box center [245, 236] width 490 height 15
drag, startPoint x: 341, startPoint y: 15, endPoint x: 249, endPoint y: 14, distance: 92.0
click at [249, 14] on div "Durethan® BCF30H2.0EF 900111" at bounding box center [359, 14] width 224 height 8
click at [211, 84] on div "Durethan® BCF30H2.0EF 900111 PA6-CF30 Envalior 1260 / - kg/m³ Density 0.35 / 0.…" at bounding box center [156, 92] width 178 height 102
drag, startPoint x: 280, startPoint y: 14, endPoint x: 339, endPoint y: 15, distance: 59.2
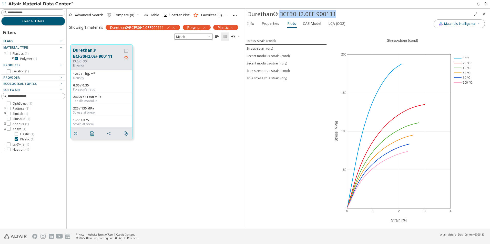
click at [339, 15] on div "Durethan® BCF30H2.0EF 900111" at bounding box center [359, 14] width 224 height 8
click at [333, 15] on div "Durethan® BCF30H2.0EF 900111" at bounding box center [359, 14] width 224 height 8
drag, startPoint x: 336, startPoint y: 14, endPoint x: 248, endPoint y: 14, distance: 87.4
click at [248, 14] on div "Durethan® BCF30H2.0EF 900111" at bounding box center [359, 14] width 224 height 8
copy div "Durethan® BCF30H2.0EF 900111"
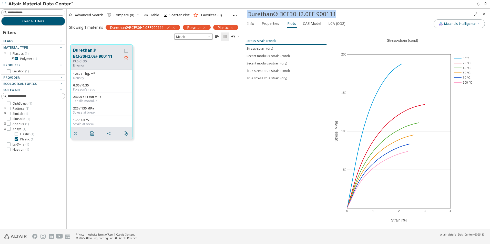
click at [264, 40] on div "Stress-strain (cond)" at bounding box center [261, 41] width 29 height 4
click at [465, 33] on icon at bounding box center [464, 32] width 3 height 4
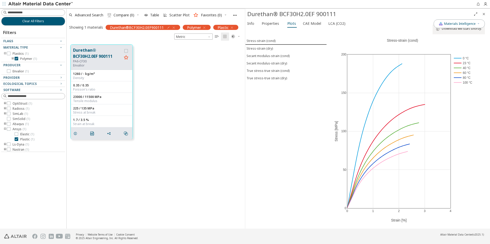
click at [209, 120] on div "Durethan® BCF30H2.0EF 900111 PA6-CF30 Envalior 1260 / - kg/m³ Density 0.35 / 0.…" at bounding box center [156, 92] width 178 height 102
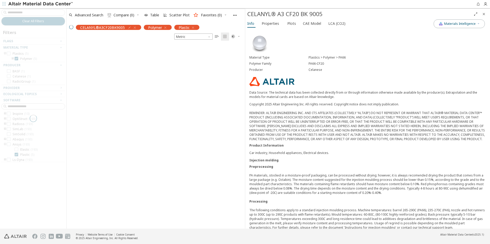
scroll to position [185, 175]
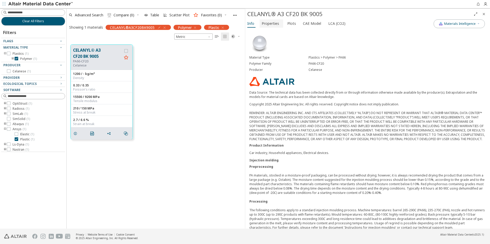
click at [270, 24] on span "Properties" at bounding box center [270, 23] width 17 height 8
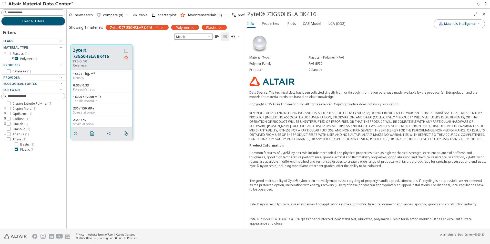
scroll to position [4, 4]
click at [269, 26] on span "Properties" at bounding box center [270, 23] width 17 height 8
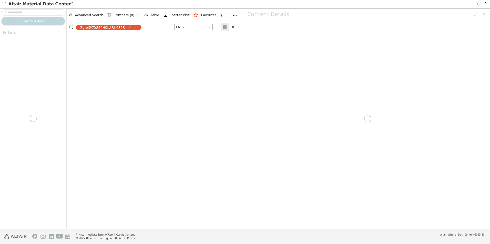
scroll to position [185, 175]
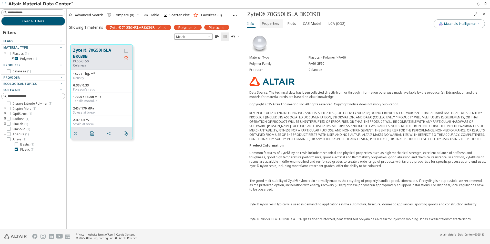
click at [280, 26] on button "Properties" at bounding box center [272, 23] width 24 height 8
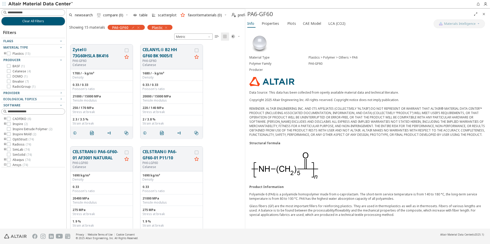
scroll to position [4, 4]
click at [482, 13] on icon "Close" at bounding box center [484, 14] width 4 height 4
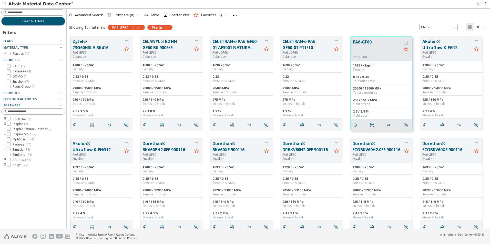
scroll to position [193, 420]
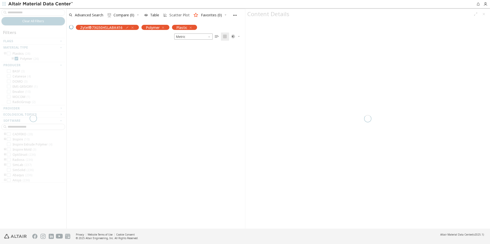
scroll to position [185, 175]
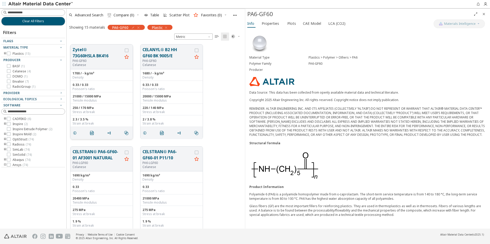
click at [101, 56] on button "Zytel® 73G60HSLA BK416" at bounding box center [98, 53] width 50 height 12
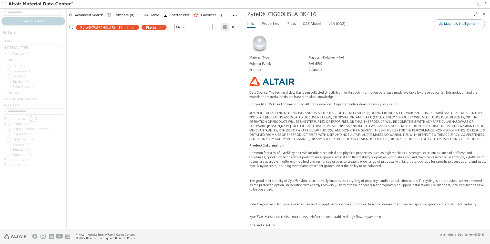
scroll to position [185, 175]
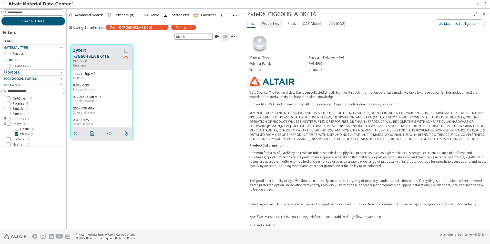
click at [271, 20] on span "Properties" at bounding box center [270, 23] width 17 height 8
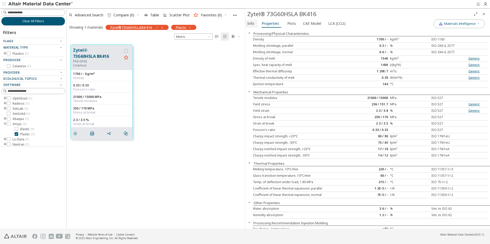
click at [252, 23] on span "Info" at bounding box center [250, 23] width 7 height 8
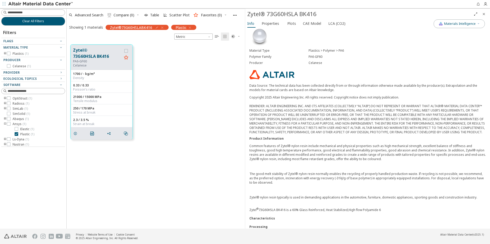
scroll to position [0, 0]
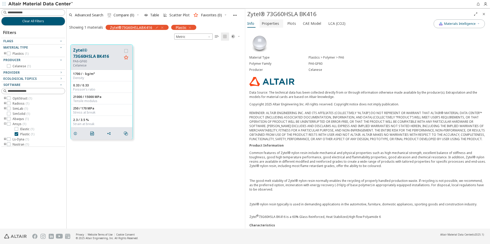
click at [273, 23] on span "Properties" at bounding box center [270, 23] width 17 height 8
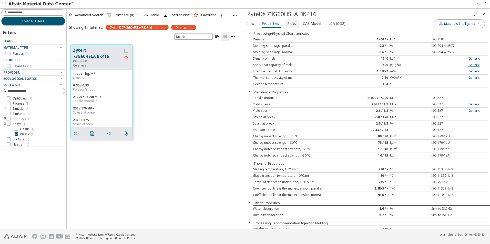
click at [293, 24] on span "Plots" at bounding box center [291, 23] width 9 height 8
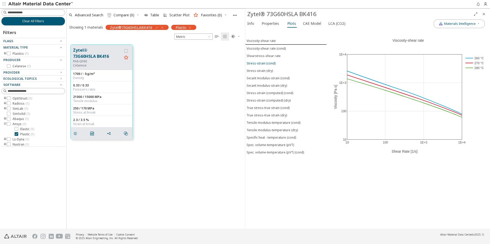
click at [264, 64] on div "Stress-strain (cond)" at bounding box center [261, 63] width 29 height 4
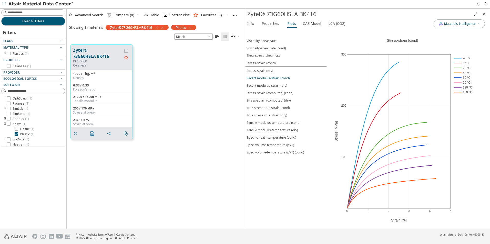
click at [268, 78] on div "Secant modulus-strain (cond)" at bounding box center [268, 78] width 43 height 4
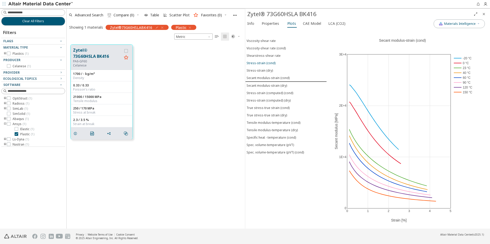
click at [267, 65] on div "Stress-strain (cond)" at bounding box center [261, 63] width 29 height 4
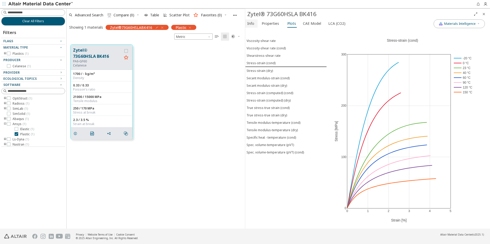
click at [254, 25] on span "Info" at bounding box center [250, 23] width 7 height 8
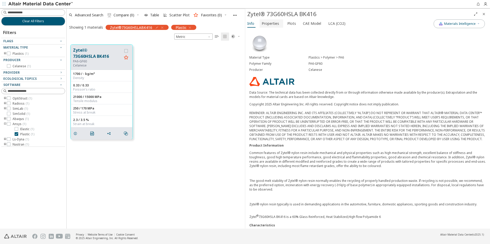
click at [270, 27] on span "Properties" at bounding box center [270, 23] width 17 height 8
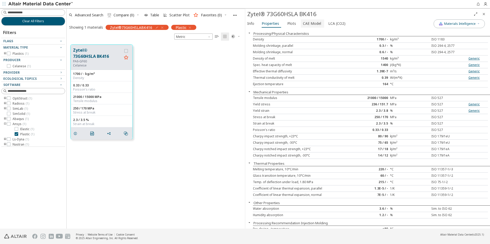
click at [301, 25] on button "CAE Model" at bounding box center [312, 23] width 23 height 8
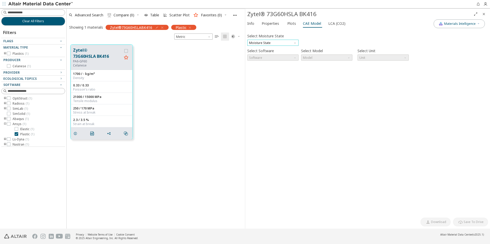
click at [283, 43] on span "Moisture State" at bounding box center [272, 43] width 51 height 6
click at [279, 56] on span "Conditioned" at bounding box center [272, 56] width 47 height 4
click at [278, 56] on span "Software" at bounding box center [272, 58] width 51 height 6
click at [299, 93] on div "Select Moisture State Conditioned Select Software Software Select Model Model S…" at bounding box center [367, 123] width 241 height 185
click at [288, 43] on span "Conditioned" at bounding box center [272, 43] width 51 height 6
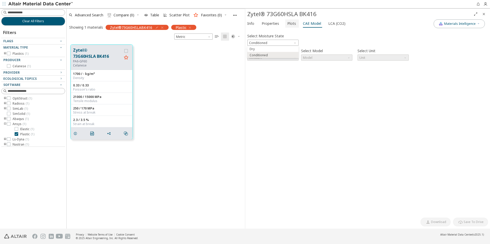
click at [290, 23] on span "Plots" at bounding box center [291, 23] width 9 height 8
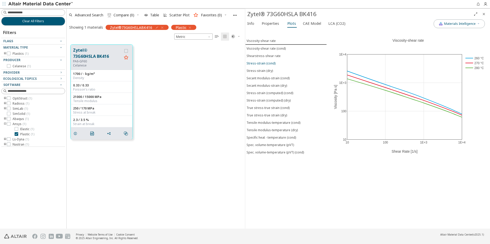
click at [272, 63] on div "Stress-strain (cond)" at bounding box center [261, 63] width 29 height 4
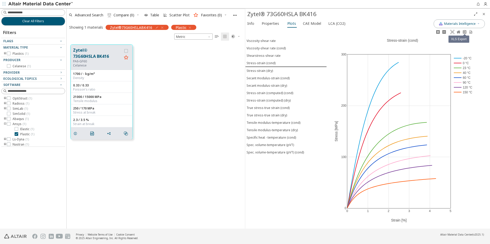
click at [464, 32] on icon at bounding box center [465, 32] width 4 height 4
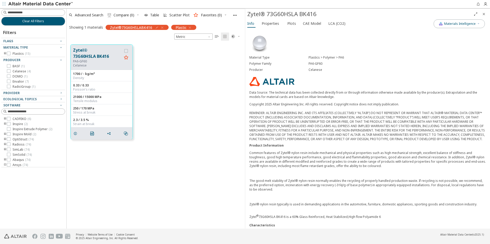
scroll to position [185, 175]
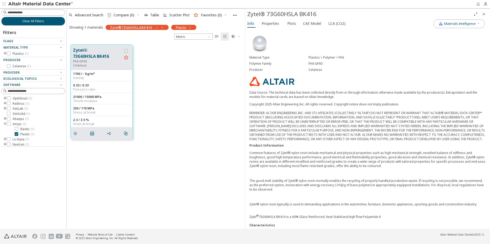
click at [162, 28] on icon "button" at bounding box center [162, 28] width 4 height 4
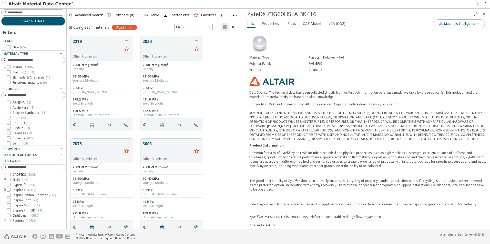
click at [4, 73] on icon "toogle group" at bounding box center [5, 72] width 4 height 4
click at [13, 77] on icon "toogle group" at bounding box center [13, 78] width 4 height 4
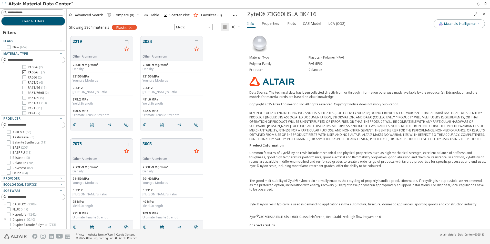
scroll to position [77, 0]
click at [24, 87] on icon at bounding box center [24, 88] width 4 height 4
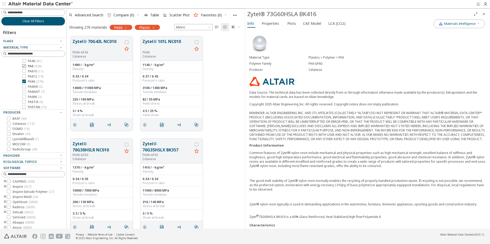
click at [23, 65] on icon at bounding box center [24, 66] width 4 height 4
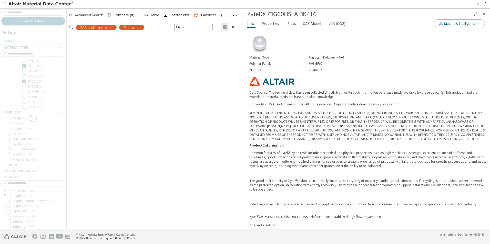
scroll to position [185, 175]
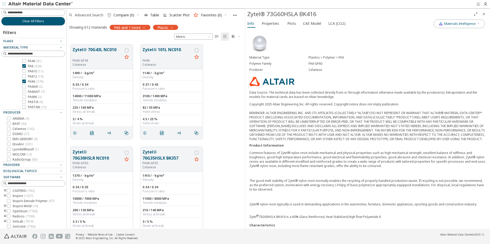
click at [89, 14] on span "Advanced Search" at bounding box center [89, 15] width 28 height 4
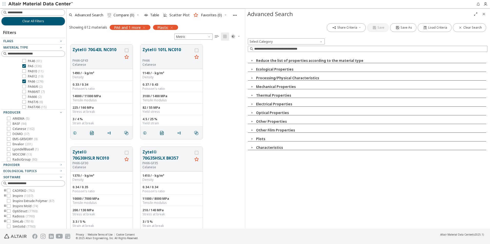
click at [256, 146] on button "button" at bounding box center [252, 148] width 8 height 5
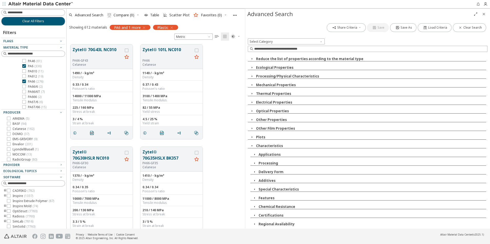
scroll to position [2, 0]
click at [259, 144] on button "Characteristics" at bounding box center [269, 145] width 27 height 5
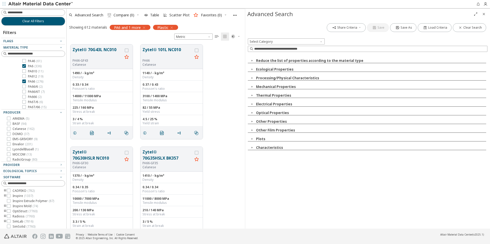
click at [255, 140] on button "button" at bounding box center [252, 139] width 8 height 5
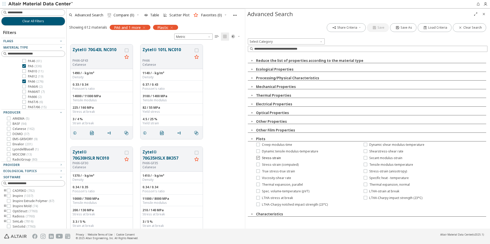
click at [258, 158] on icon at bounding box center [258, 158] width 4 height 4
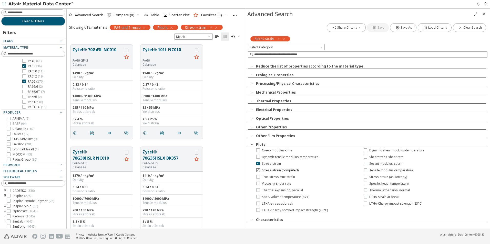
click at [258, 170] on icon at bounding box center [258, 170] width 4 height 4
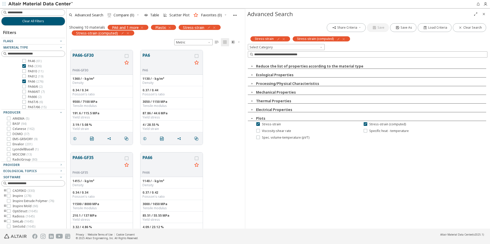
scroll to position [15, 0]
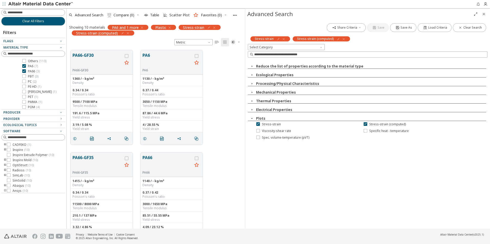
click at [252, 88] on div "Reduce the list of properties according to the material type Ecological Propert…" at bounding box center [368, 100] width 240 height 81
click at [253, 91] on icon "button" at bounding box center [252, 92] width 4 height 4
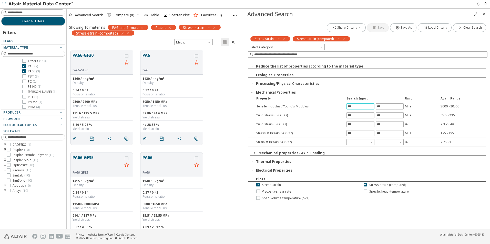
drag, startPoint x: 362, startPoint y: 108, endPoint x: 322, endPoint y: 108, distance: 40.5
click at [322, 108] on div "Tensile modulus / Young's Modulus MPa 3000 - 20500" at bounding box center [367, 106] width 238 height 9
type input "*****"
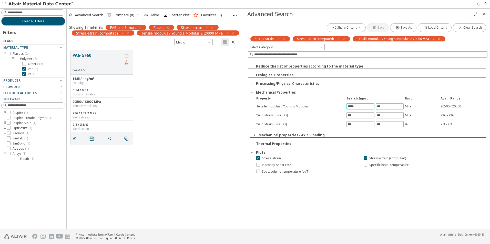
scroll to position [0, 0]
click at [170, 103] on div "PA6-GF60 PA6-GF60 1685 / - kg/m³ Density 0.34 / 0.34 Poisson's ratio 20500 / 13…" at bounding box center [156, 97] width 178 height 103
click at [485, 13] on icon "Close" at bounding box center [484, 14] width 4 height 4
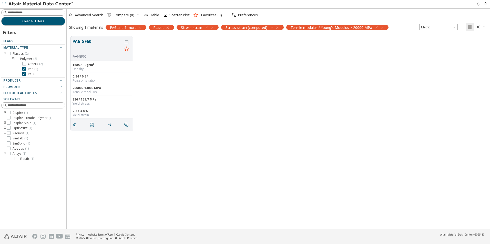
click at [151, 108] on div "PA6-GF60 PA6-GF60 1685 / - kg/m³ Density 0.34 / 0.34 Poisson's ratio 20500 / 13…" at bounding box center [278, 84] width 423 height 103
click at [86, 42] on button "PA6-GF60" at bounding box center [98, 46] width 50 height 16
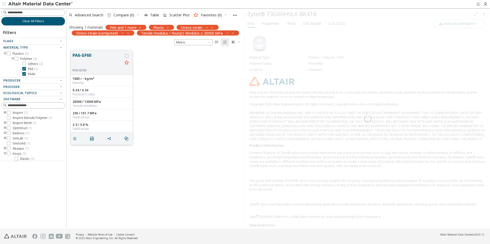
scroll to position [179, 175]
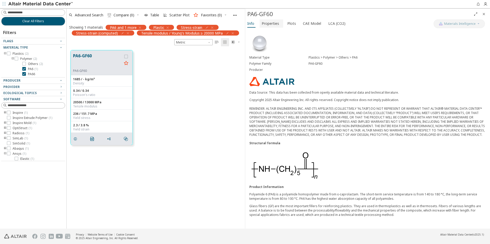
click at [268, 22] on span "Properties" at bounding box center [270, 23] width 17 height 8
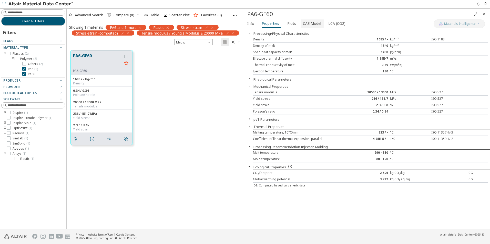
click at [306, 27] on button "CAE Model" at bounding box center [312, 23] width 23 height 8
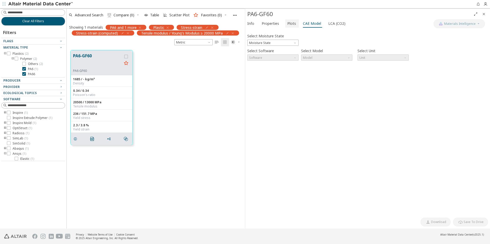
click at [297, 25] on button "Plots" at bounding box center [292, 23] width 14 height 8
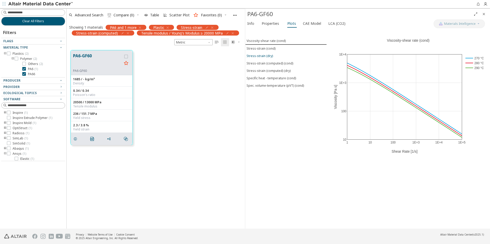
click at [271, 53] on button "Stress-strain (dry)" at bounding box center [285, 55] width 81 height 7
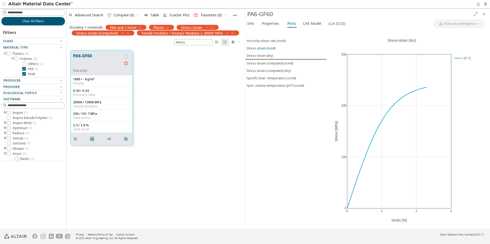
click at [276, 49] on span "Stress-strain (cond)" at bounding box center [286, 48] width 79 height 4
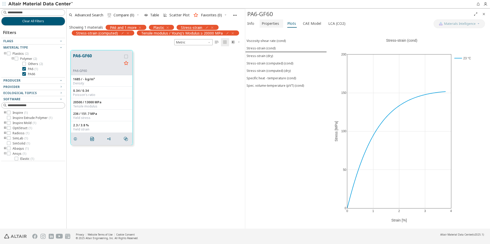
click at [271, 24] on span "Properties" at bounding box center [270, 23] width 17 height 8
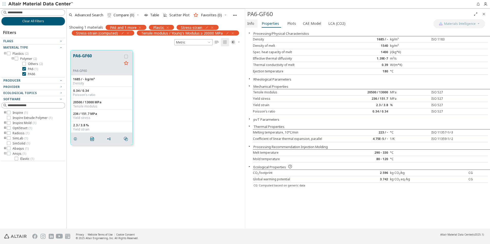
click at [255, 25] on button "Info" at bounding box center [251, 23] width 12 height 8
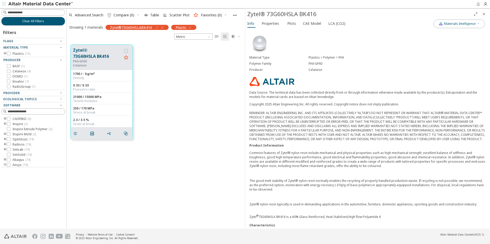
scroll to position [185, 175]
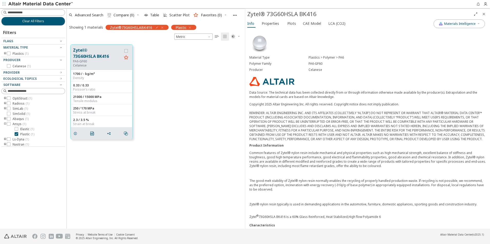
drag, startPoint x: 166, startPoint y: 83, endPoint x: 166, endPoint y: 80, distance: 3.1
click at [166, 80] on div "Zytel® 73G60HSLA BK416 PA6-GF60 Celanese 1700 / - kg/m³ Density 0.33 / 0.33 Poi…" at bounding box center [156, 92] width 178 height 103
